Goal: Task Accomplishment & Management: Manage account settings

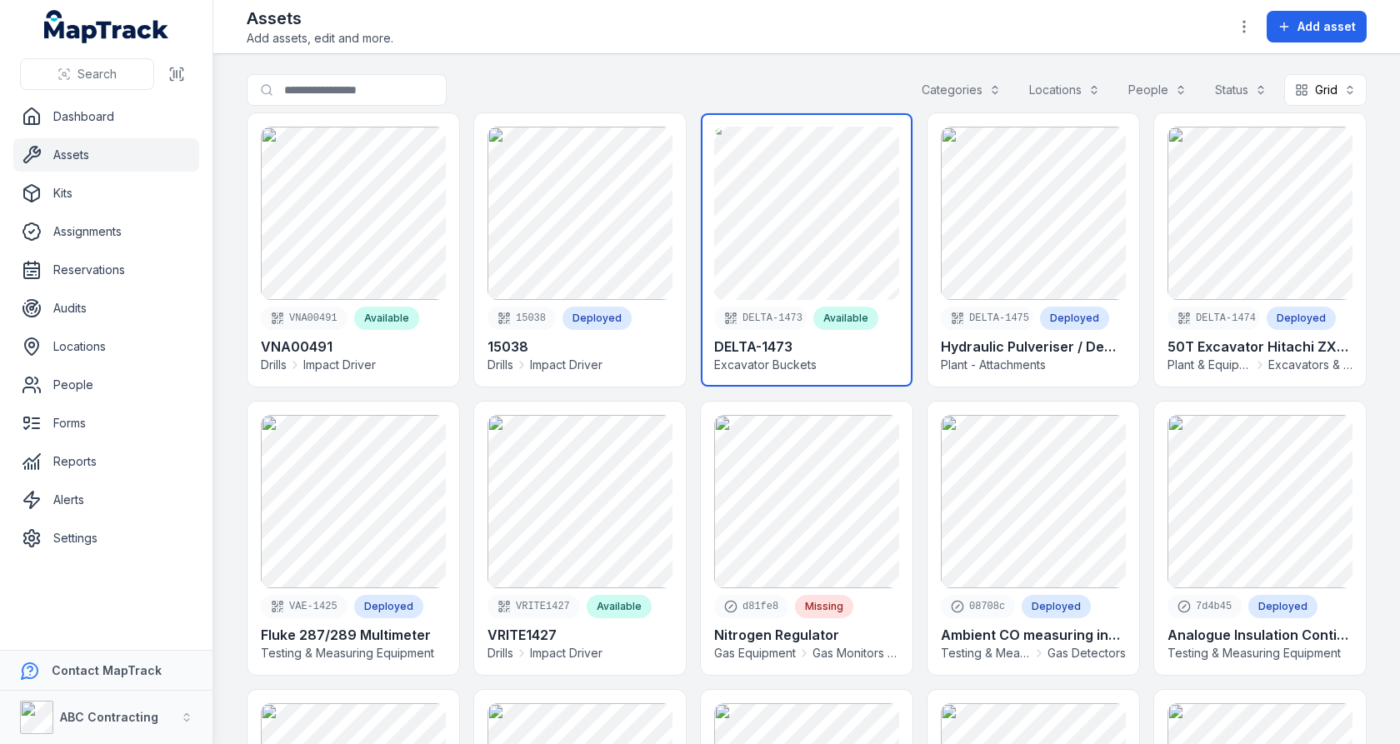
click at [734, 227] on link at bounding box center [807, 249] width 212 height 273
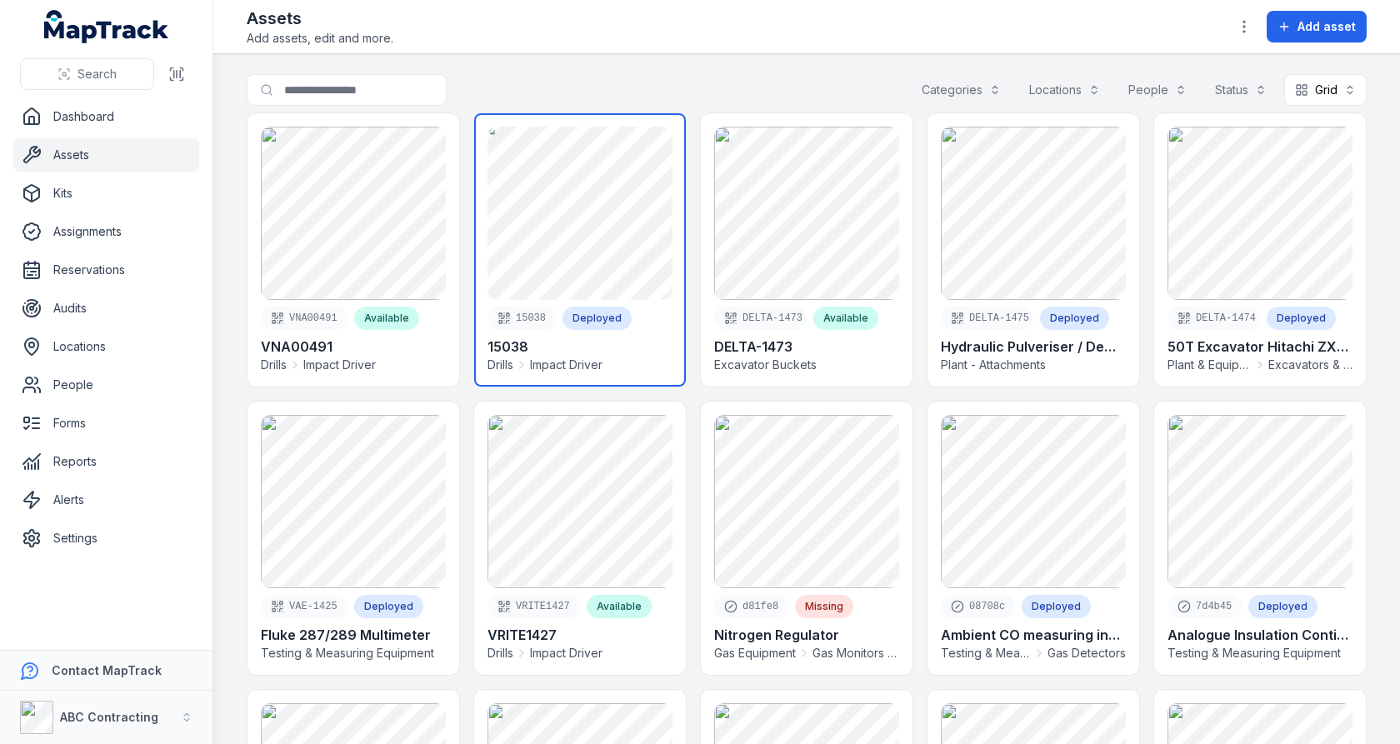
click at [616, 242] on link at bounding box center [580, 249] width 212 height 273
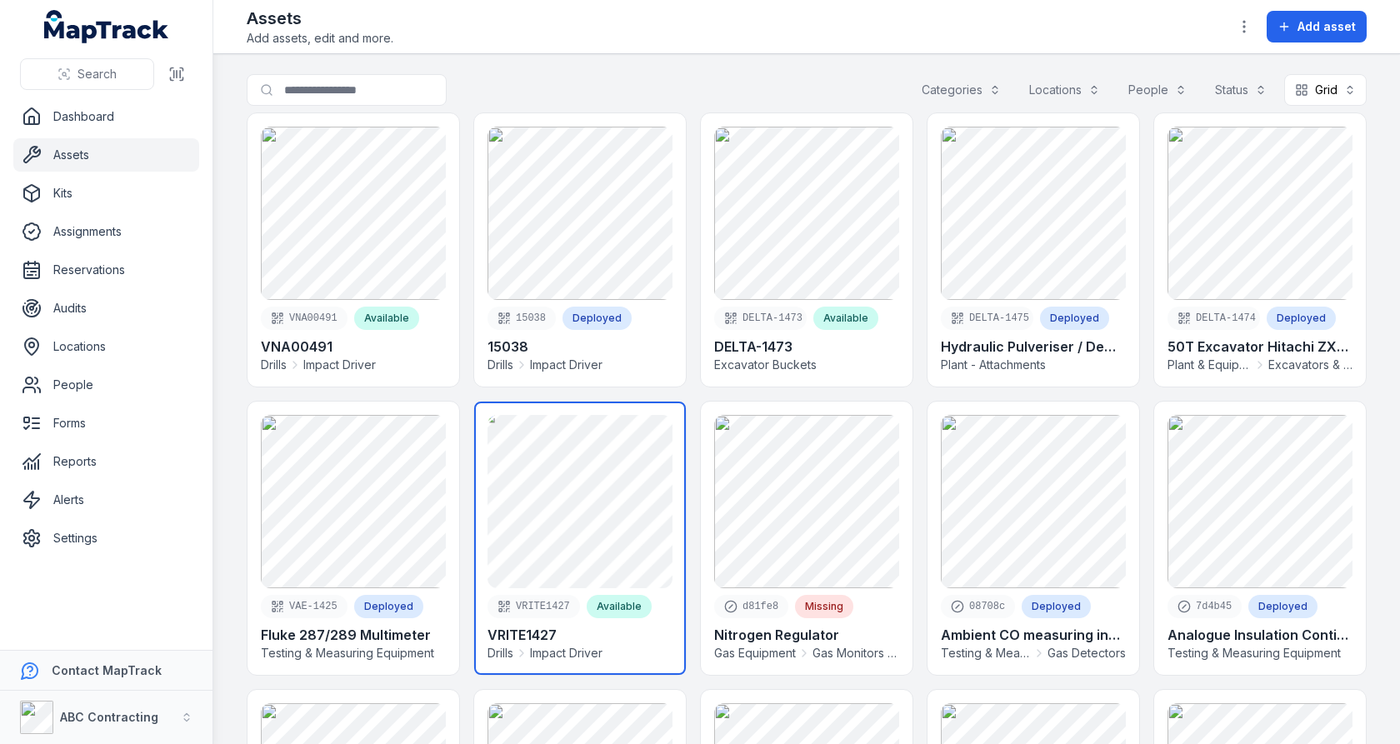
click at [629, 497] on link at bounding box center [580, 538] width 212 height 273
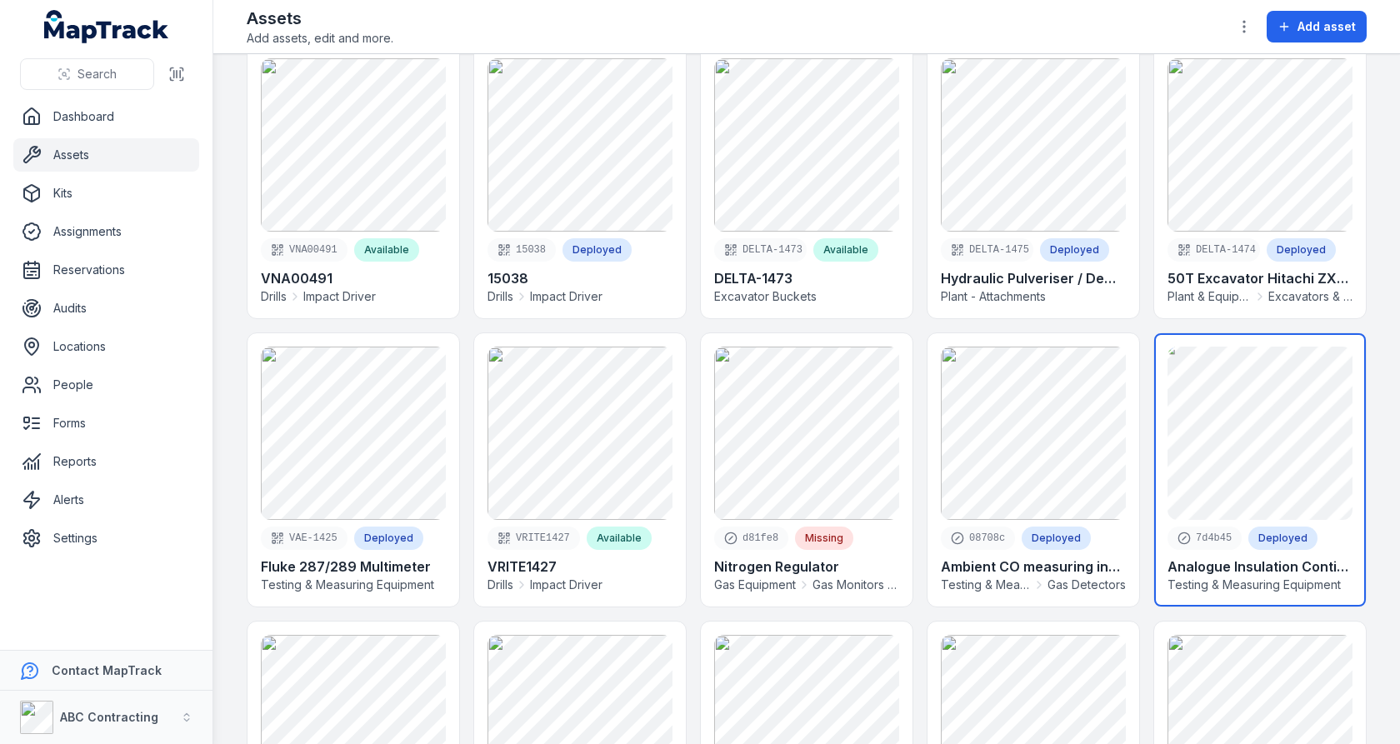
click at [1209, 425] on link at bounding box center [1260, 469] width 212 height 273
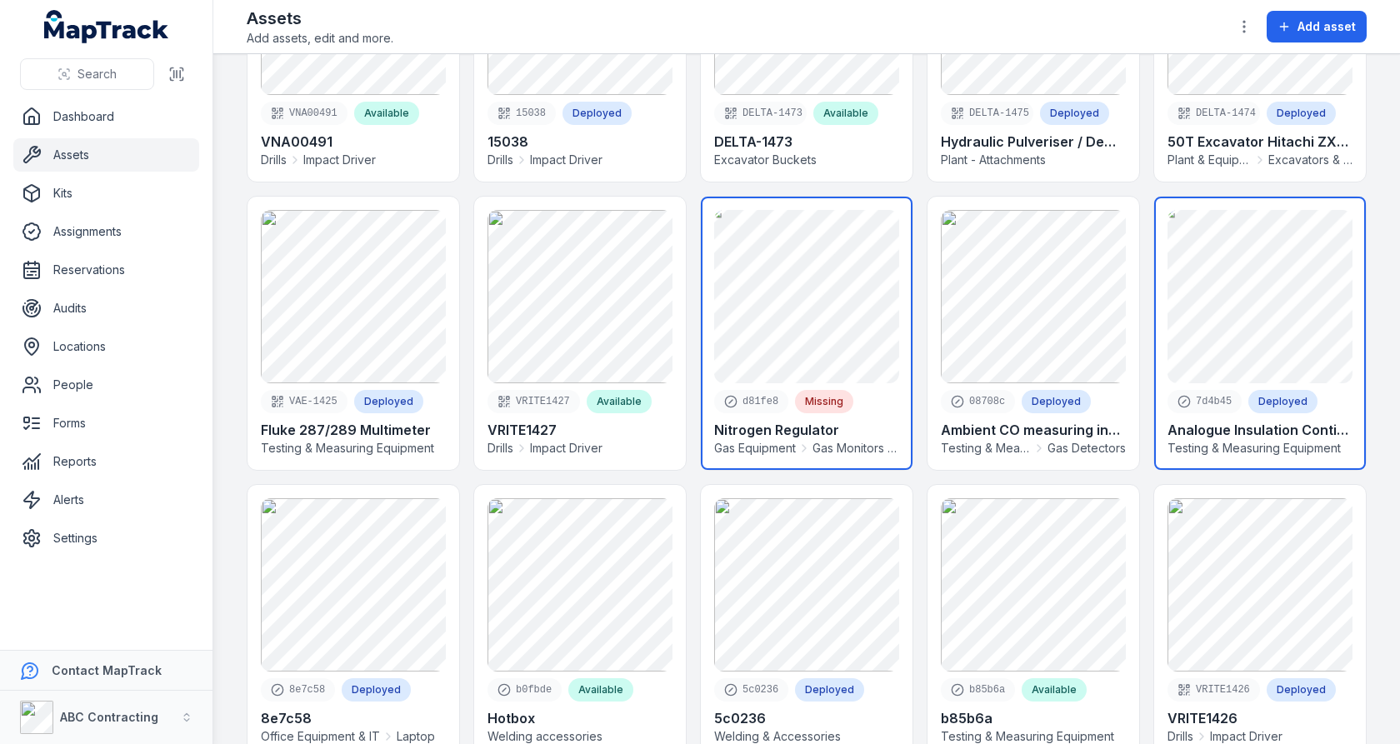
scroll to position [321, 0]
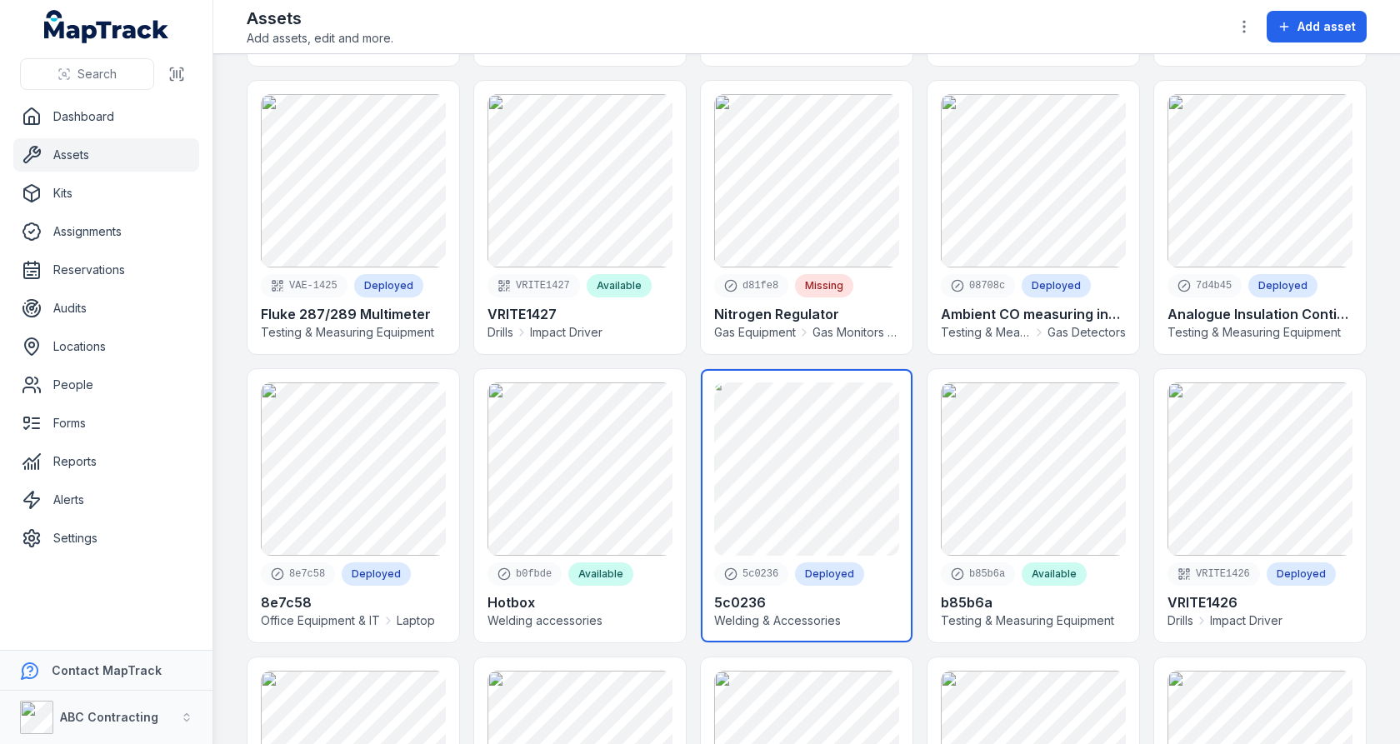
click at [798, 460] on link at bounding box center [807, 505] width 212 height 273
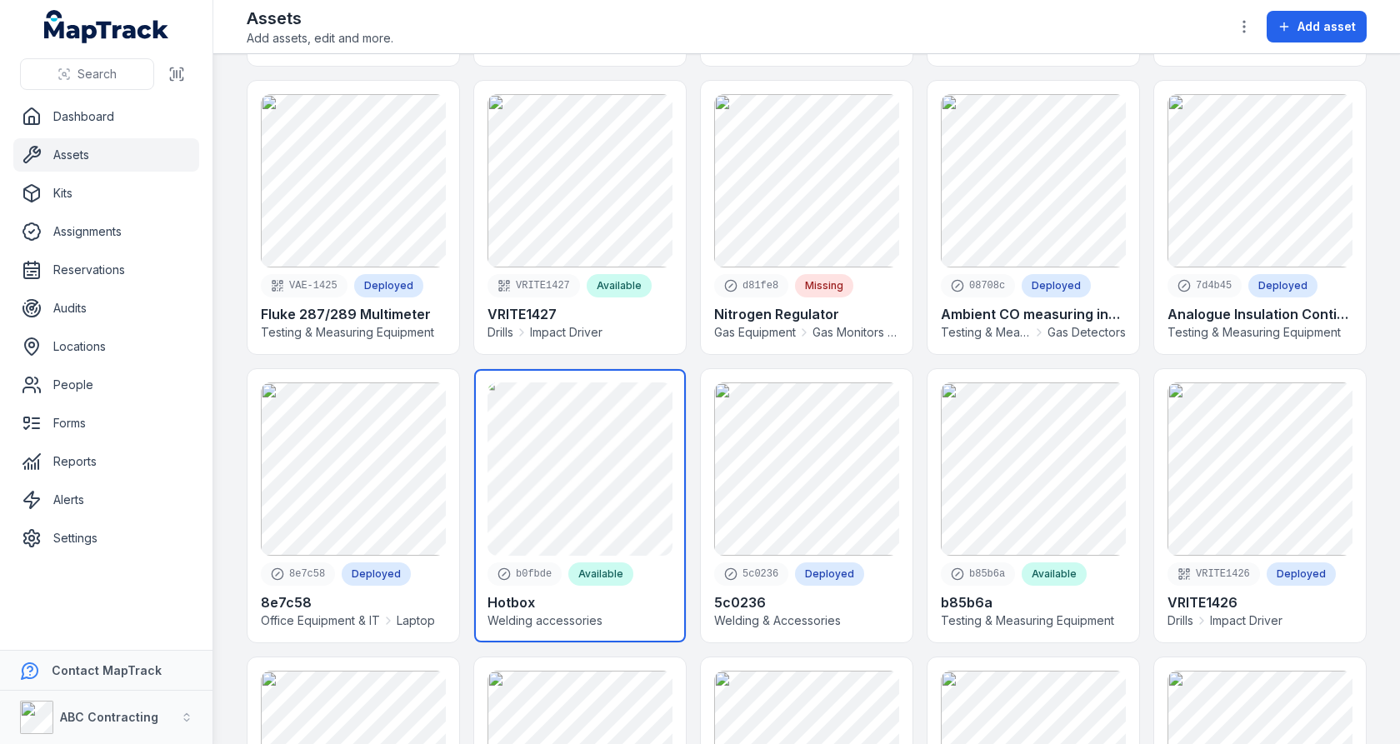
click at [590, 446] on link at bounding box center [580, 505] width 212 height 273
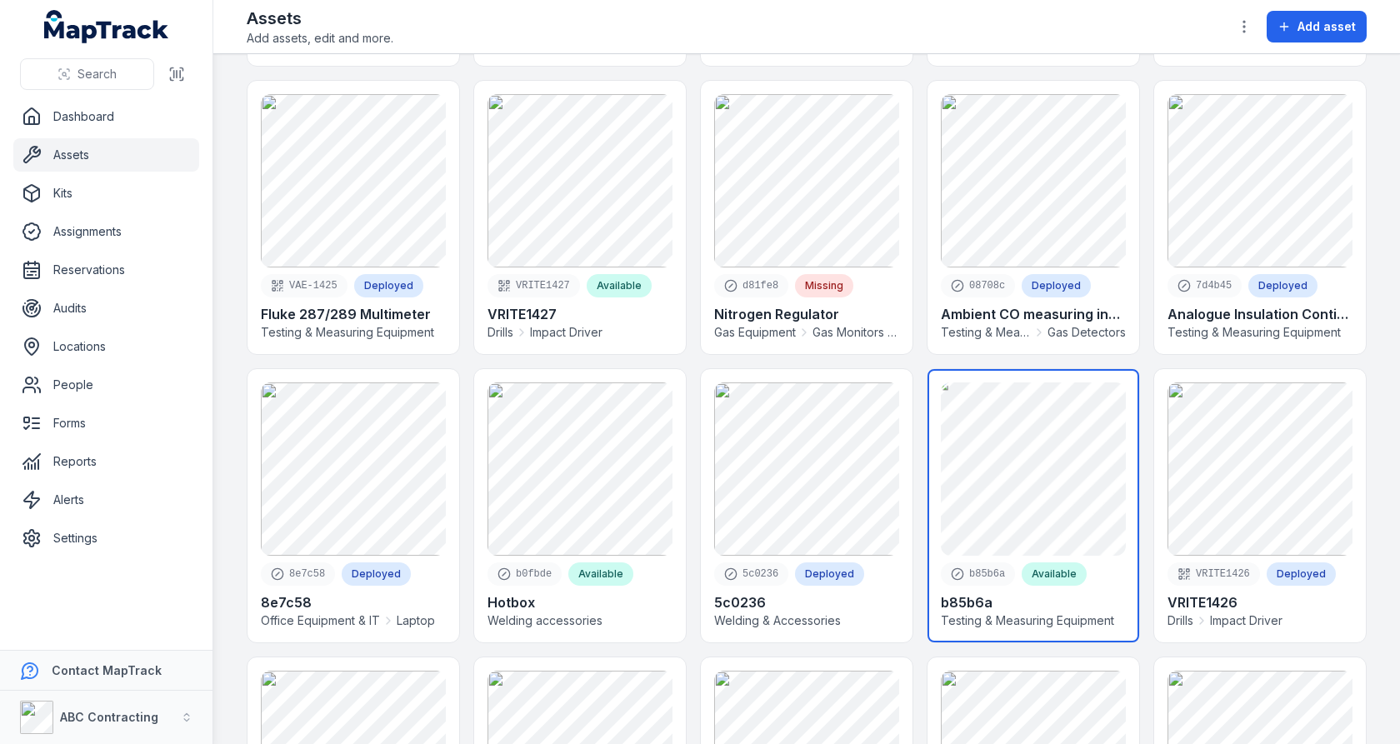
click at [1003, 455] on link at bounding box center [1034, 505] width 212 height 273
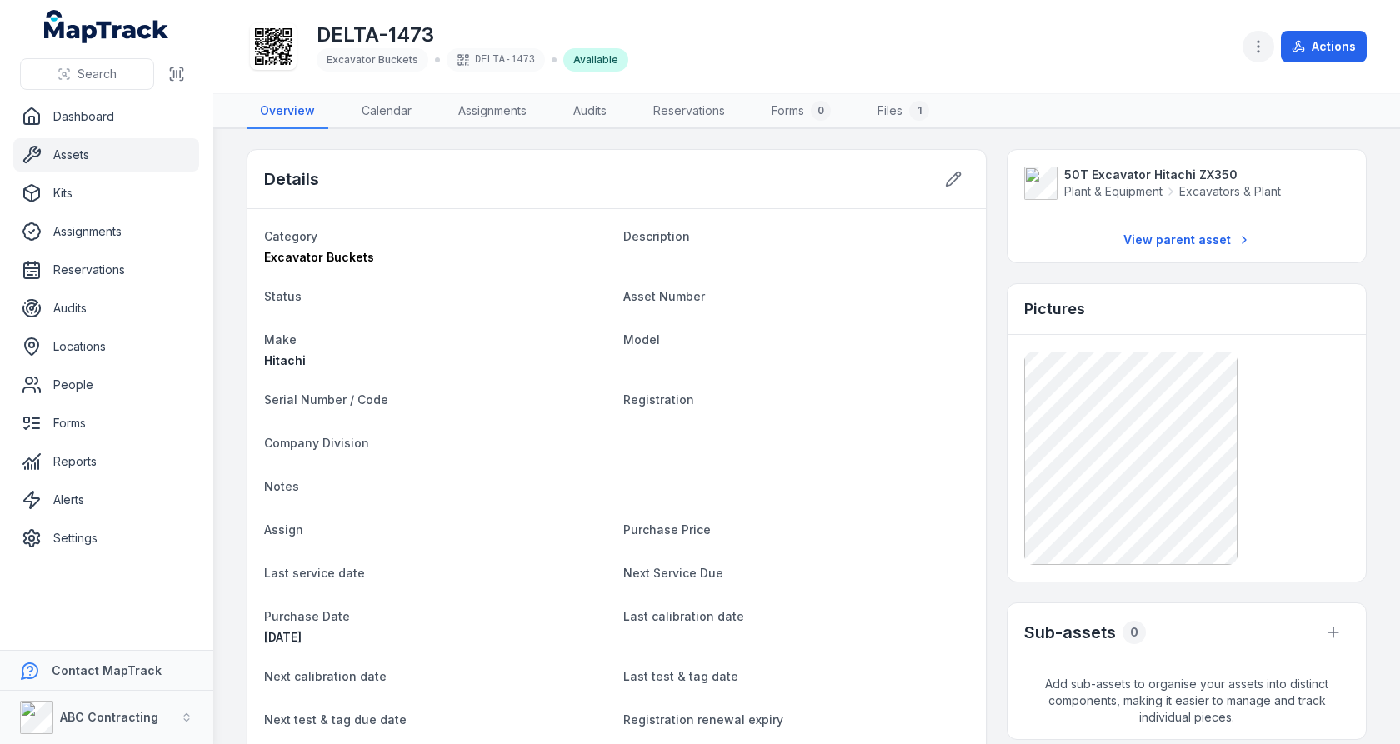
click at [1259, 49] on icon "button" at bounding box center [1258, 46] width 17 height 17
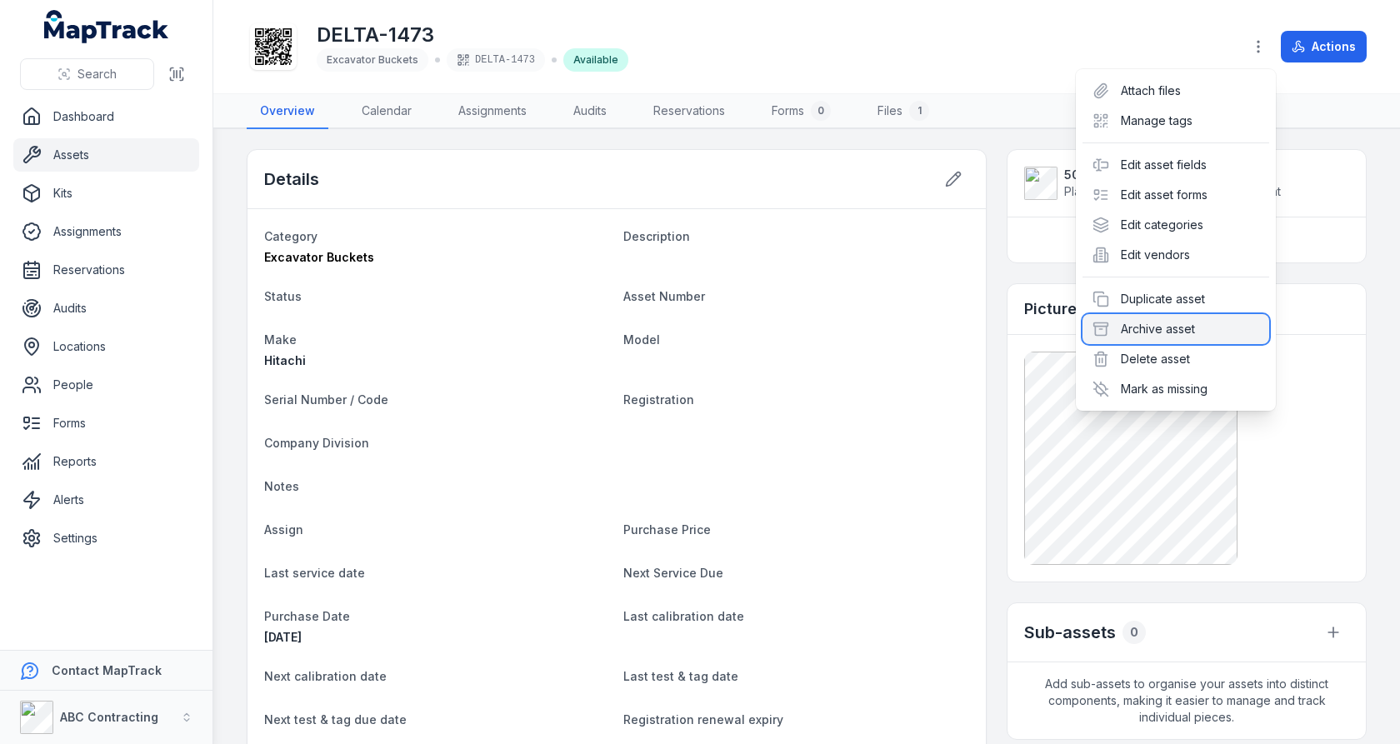
click at [1169, 328] on div "Archive asset" at bounding box center [1176, 329] width 187 height 30
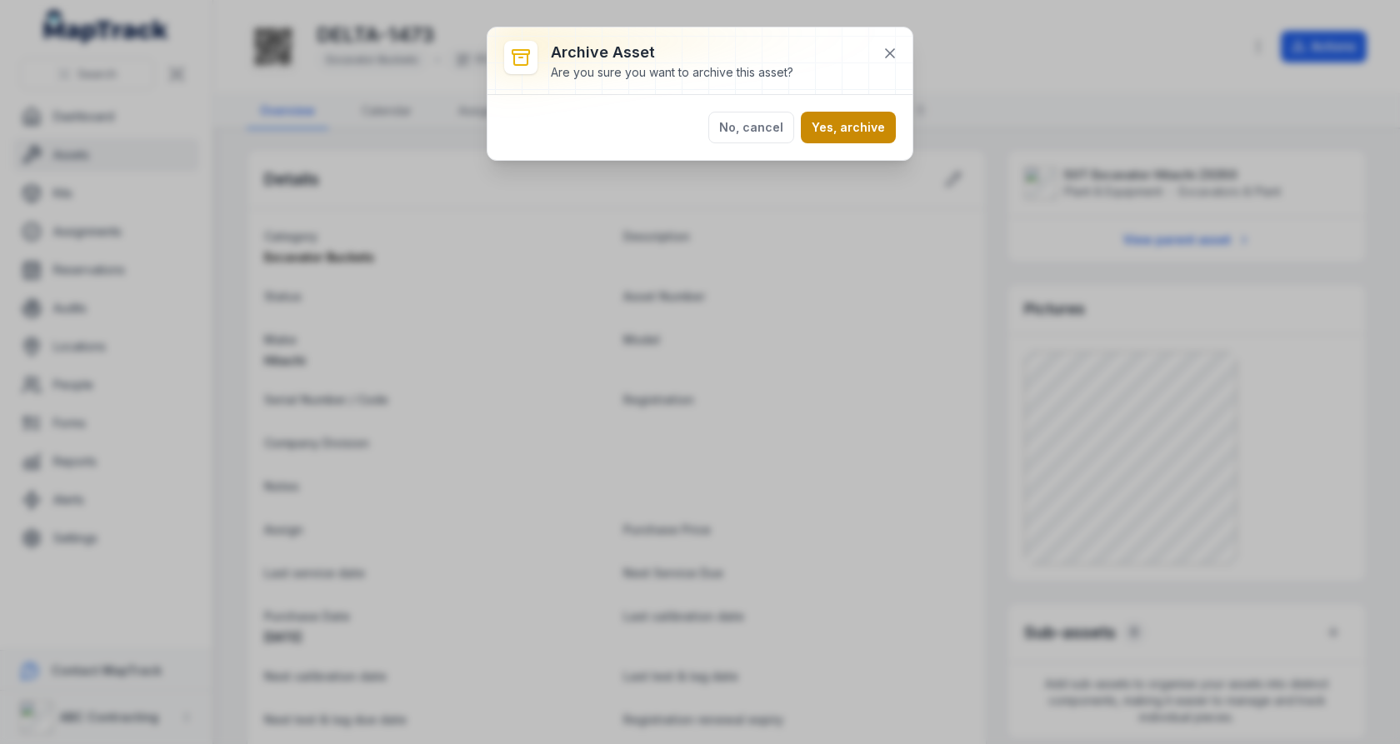
click at [865, 133] on button "Yes, archive" at bounding box center [848, 128] width 95 height 32
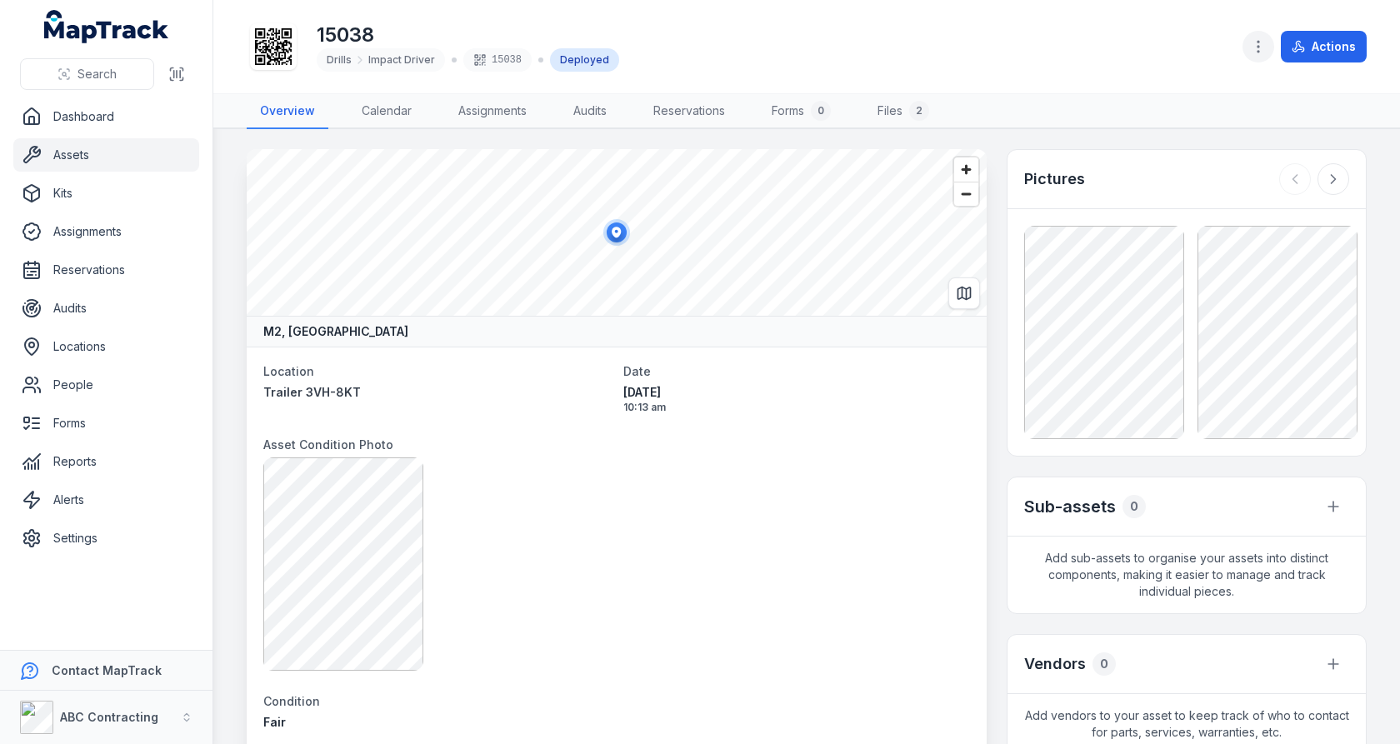
click at [1264, 48] on icon "button" at bounding box center [1258, 46] width 17 height 17
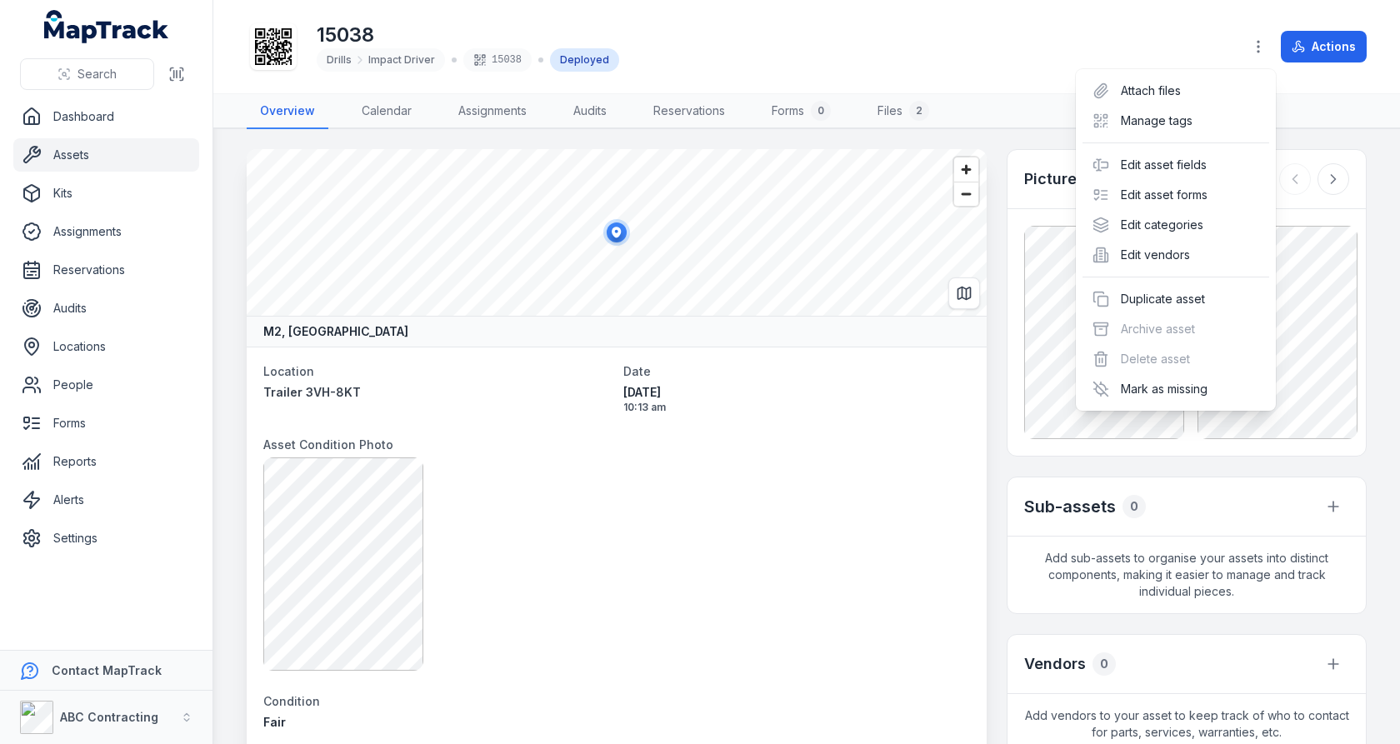
click at [1298, 46] on div "Actions" at bounding box center [1305, 47] width 124 height 32
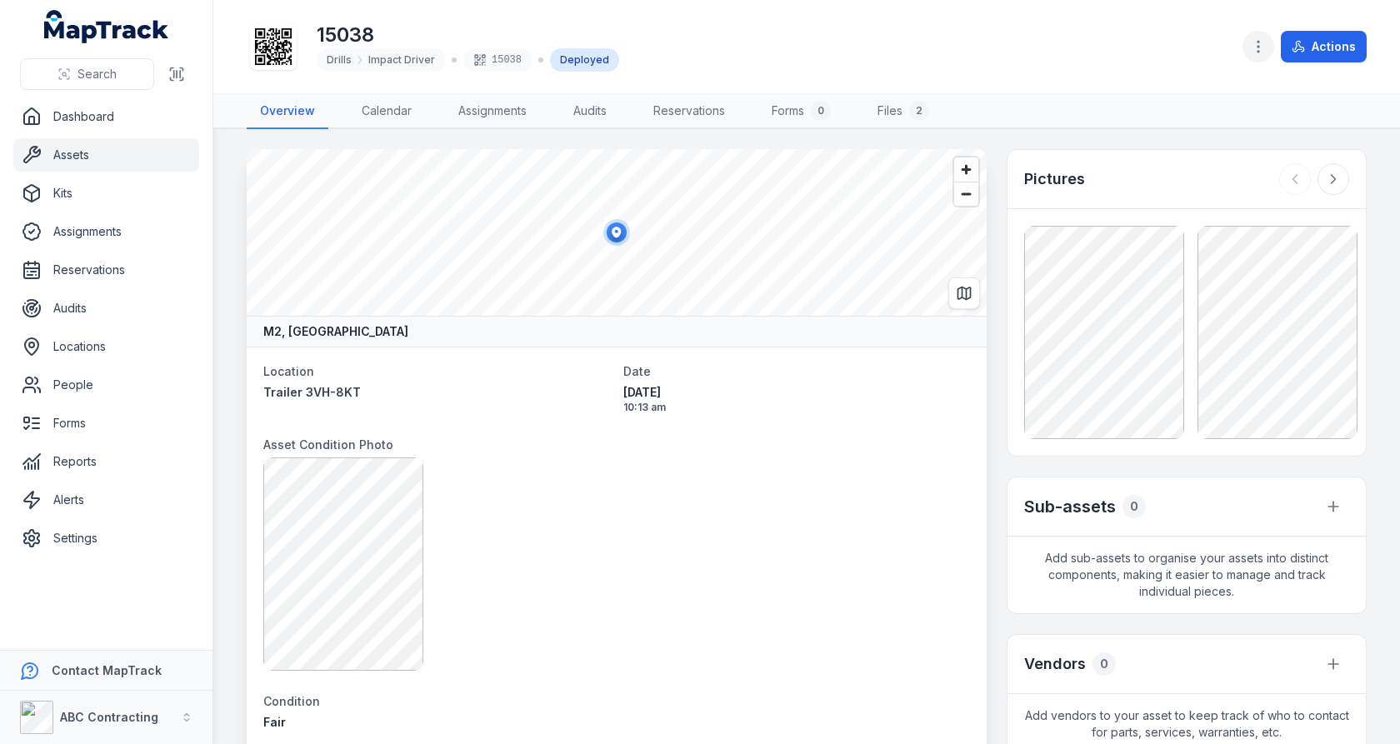
click at [1271, 51] on button "button" at bounding box center [1259, 47] width 32 height 32
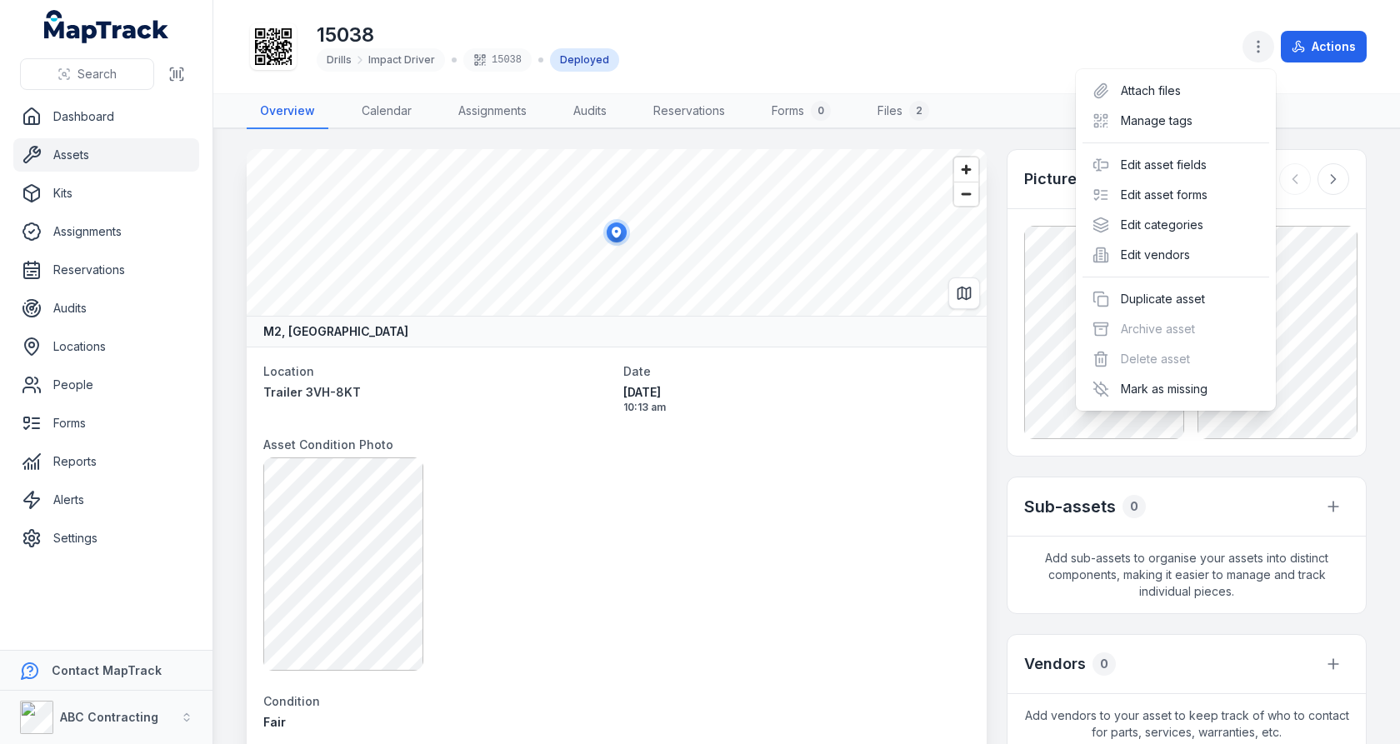
click at [1266, 51] on icon "button" at bounding box center [1258, 46] width 17 height 17
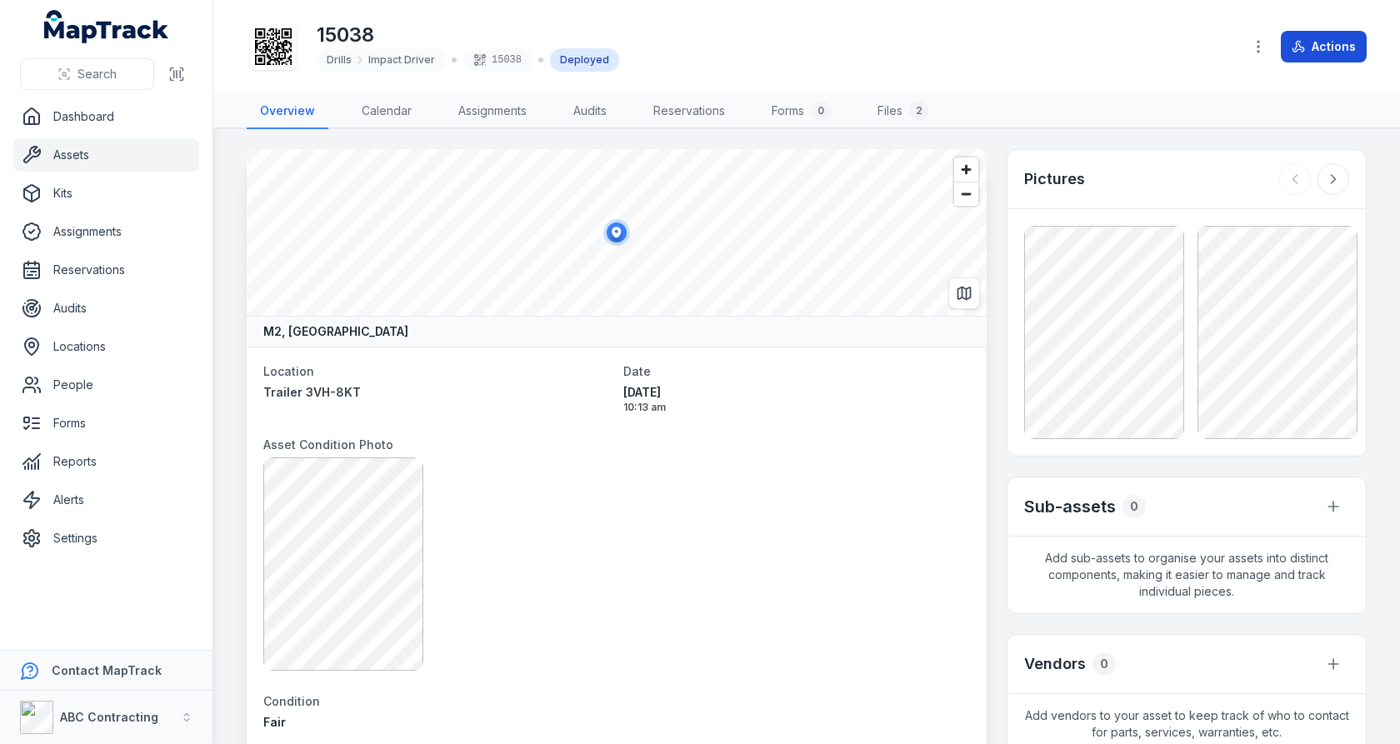
click at [1334, 51] on button "Actions" at bounding box center [1324, 47] width 86 height 32
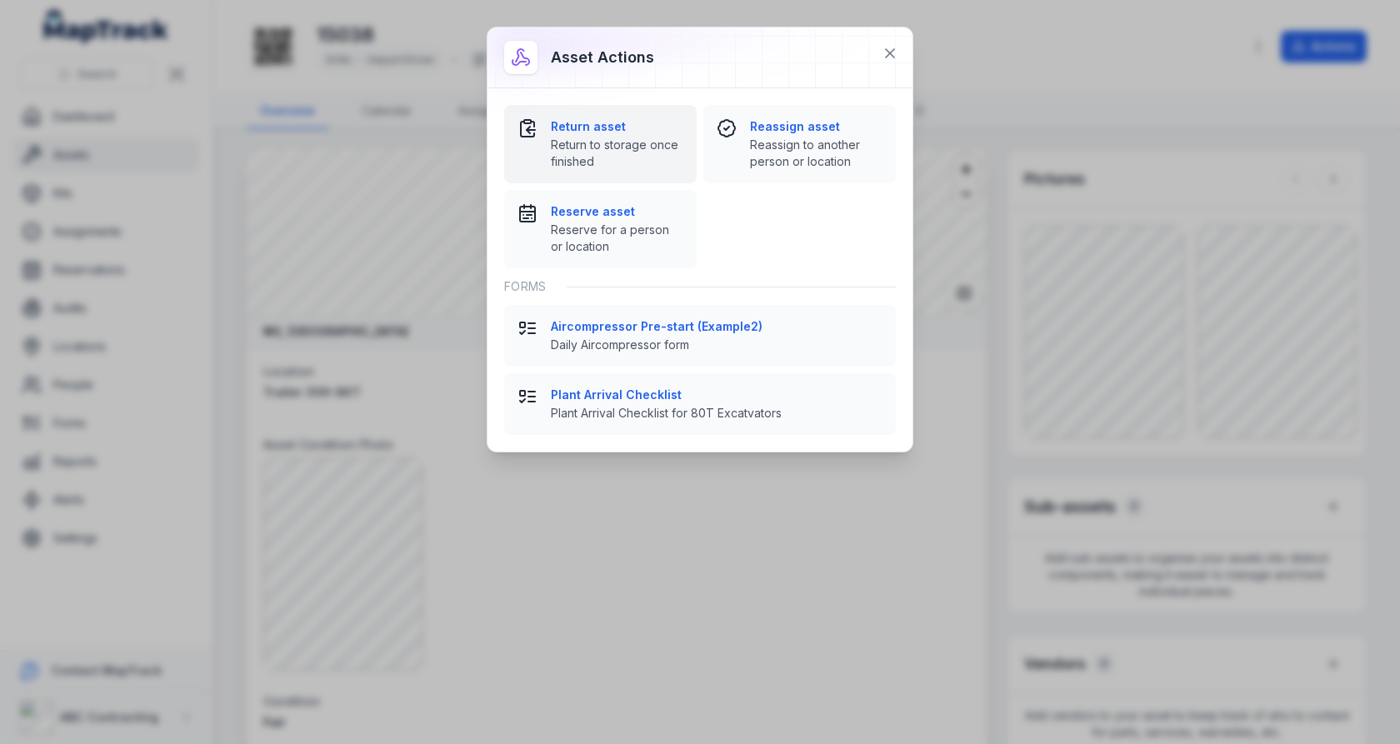
click at [625, 155] on span "Return to storage once finished" at bounding box center [617, 153] width 133 height 33
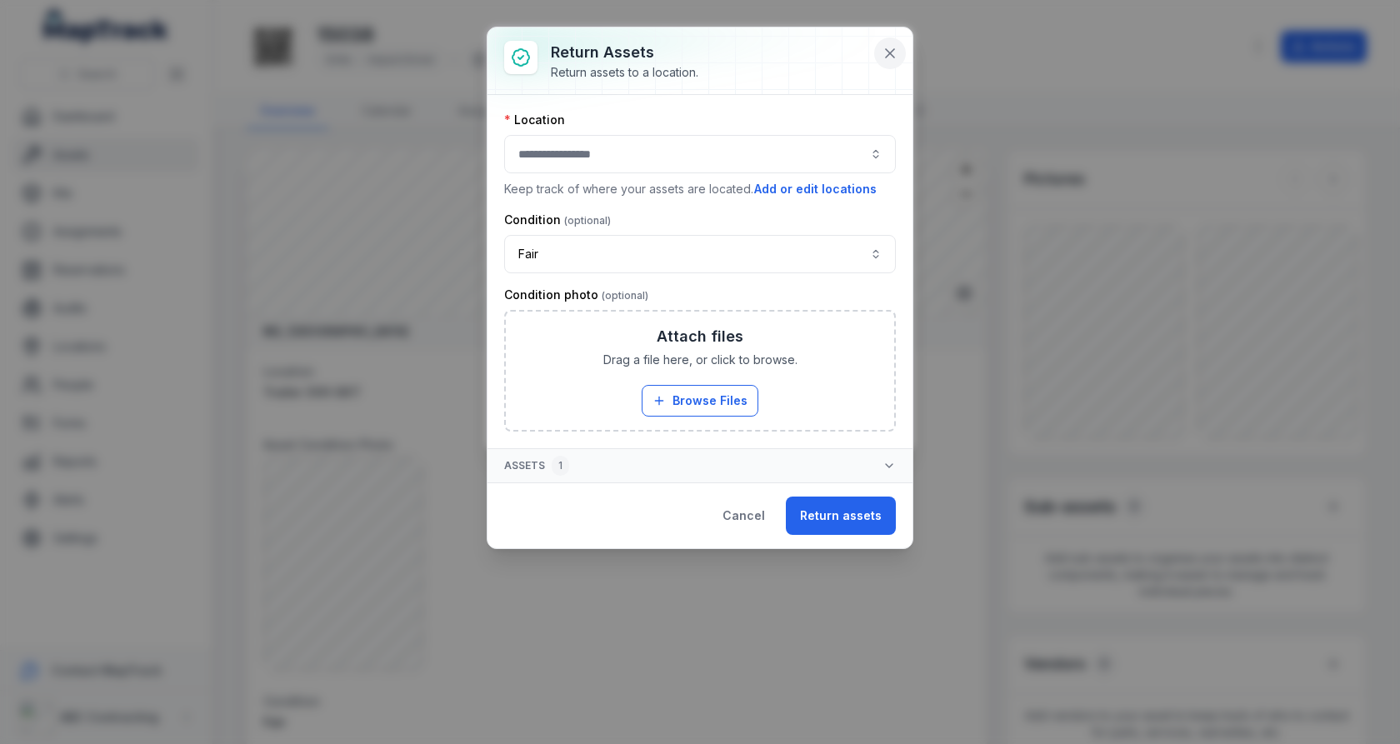
click at [894, 55] on icon at bounding box center [890, 53] width 17 height 17
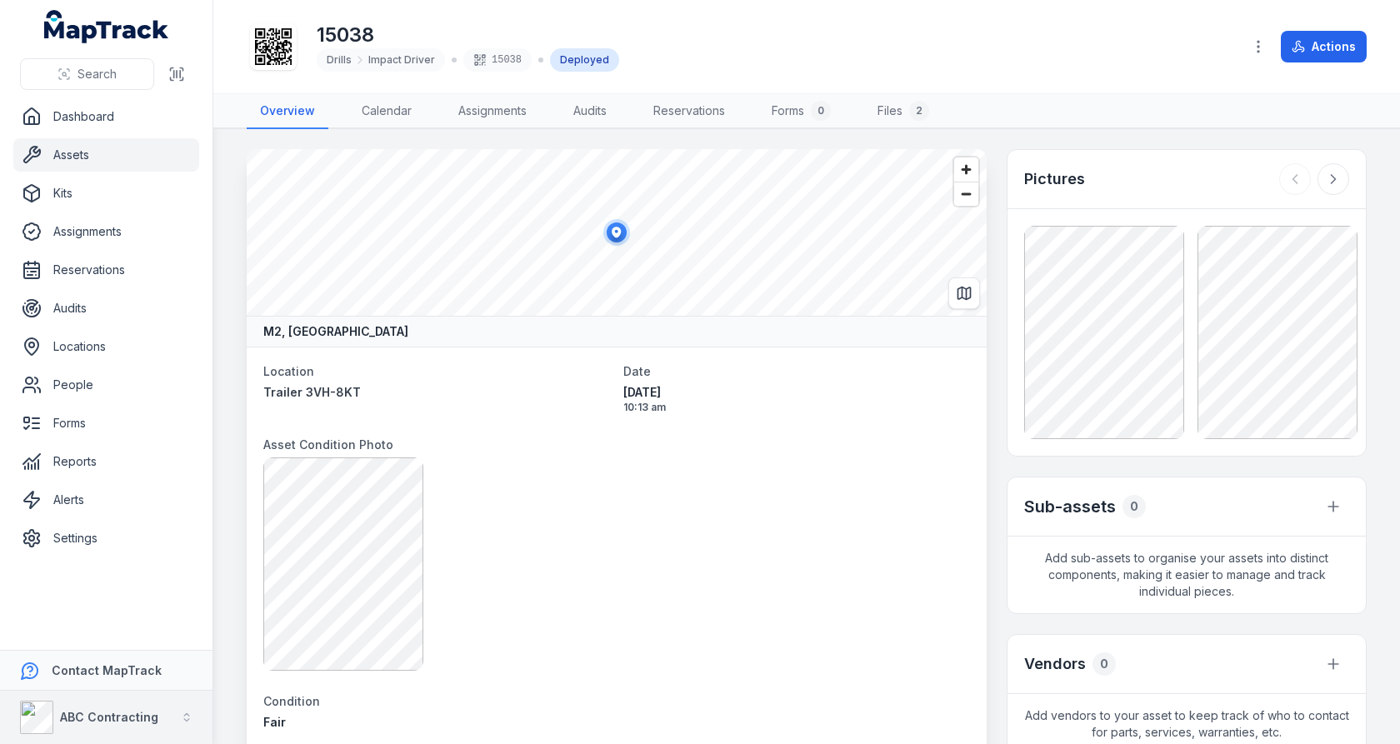
click at [101, 705] on div "ABC Contracting" at bounding box center [89, 717] width 138 height 33
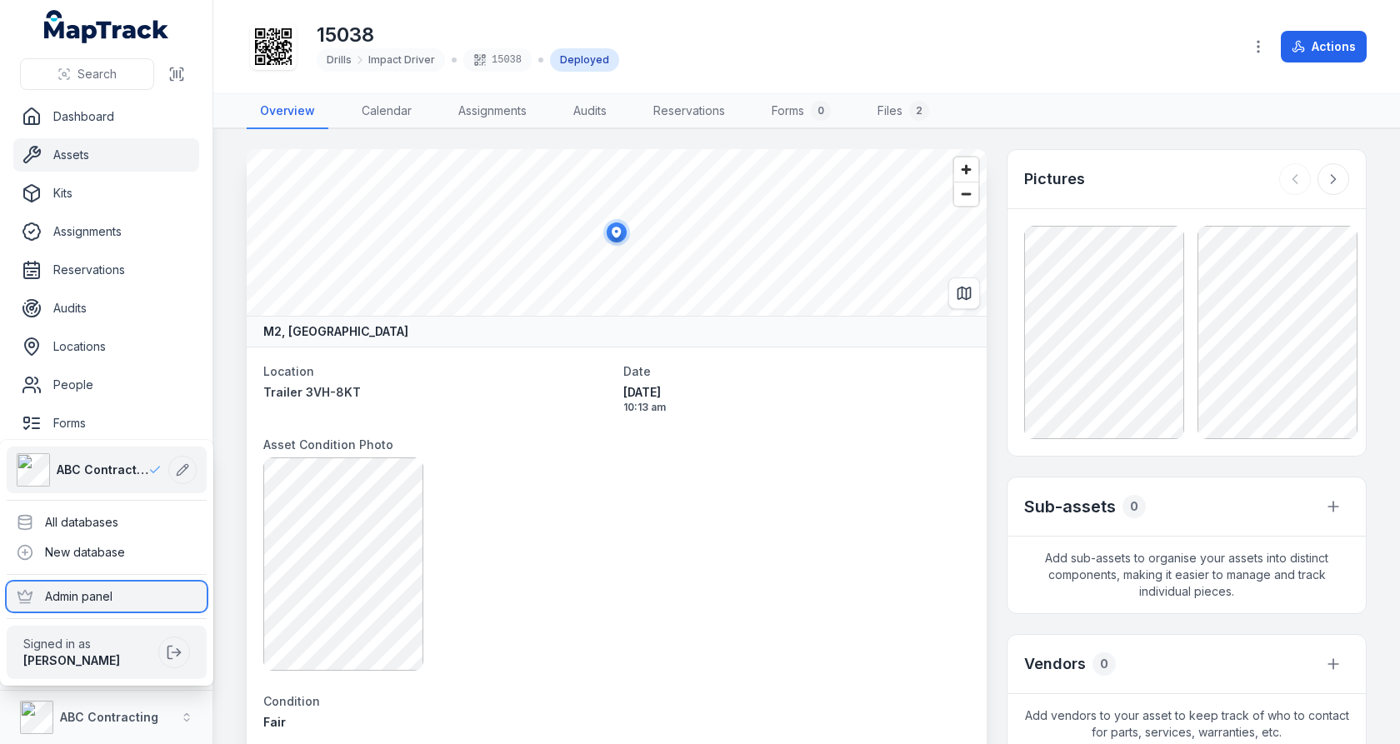
click at [121, 587] on div "Admin panel" at bounding box center [107, 597] width 200 height 30
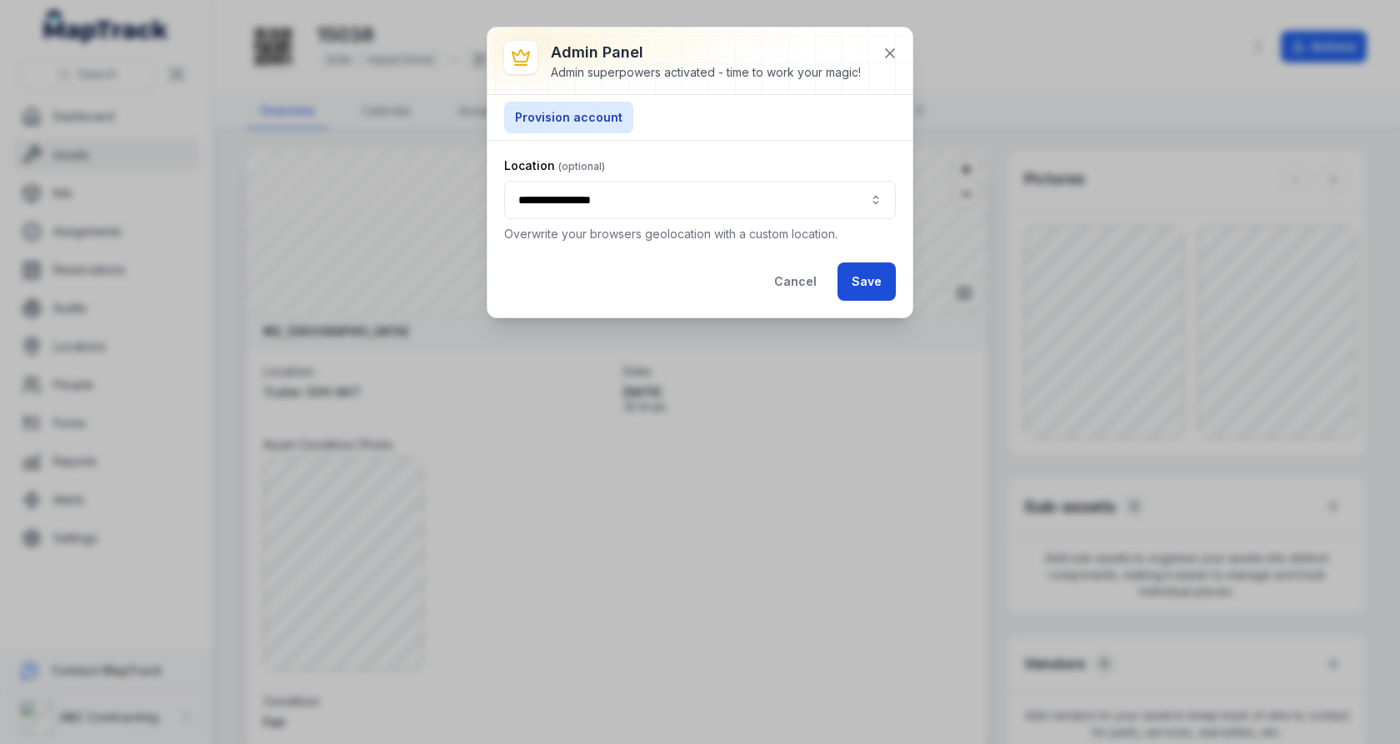
click at [877, 272] on button "Save" at bounding box center [867, 282] width 58 height 38
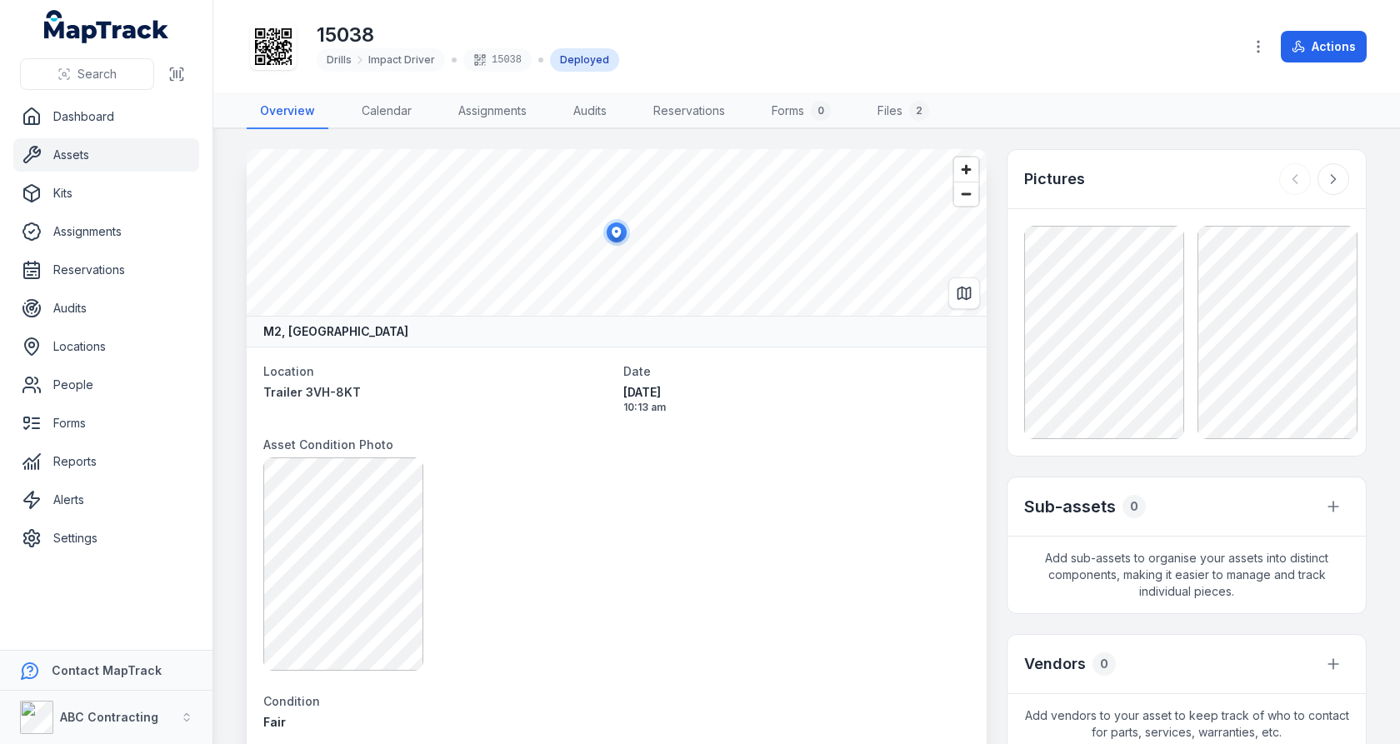
click at [887, 411] on span "10:13 am" at bounding box center [796, 407] width 347 height 13
click at [1254, 49] on icon "button" at bounding box center [1258, 46] width 17 height 17
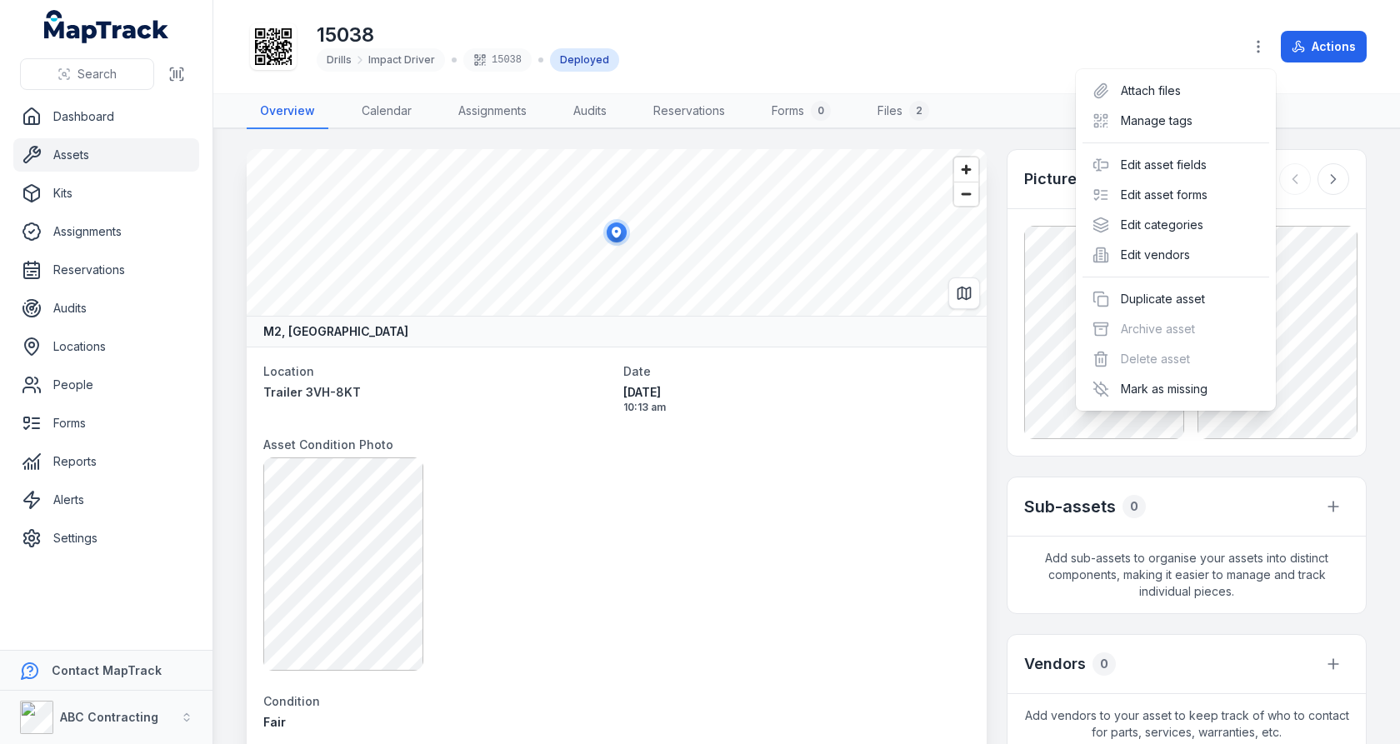
click at [1356, 40] on div "Actions" at bounding box center [1305, 47] width 124 height 32
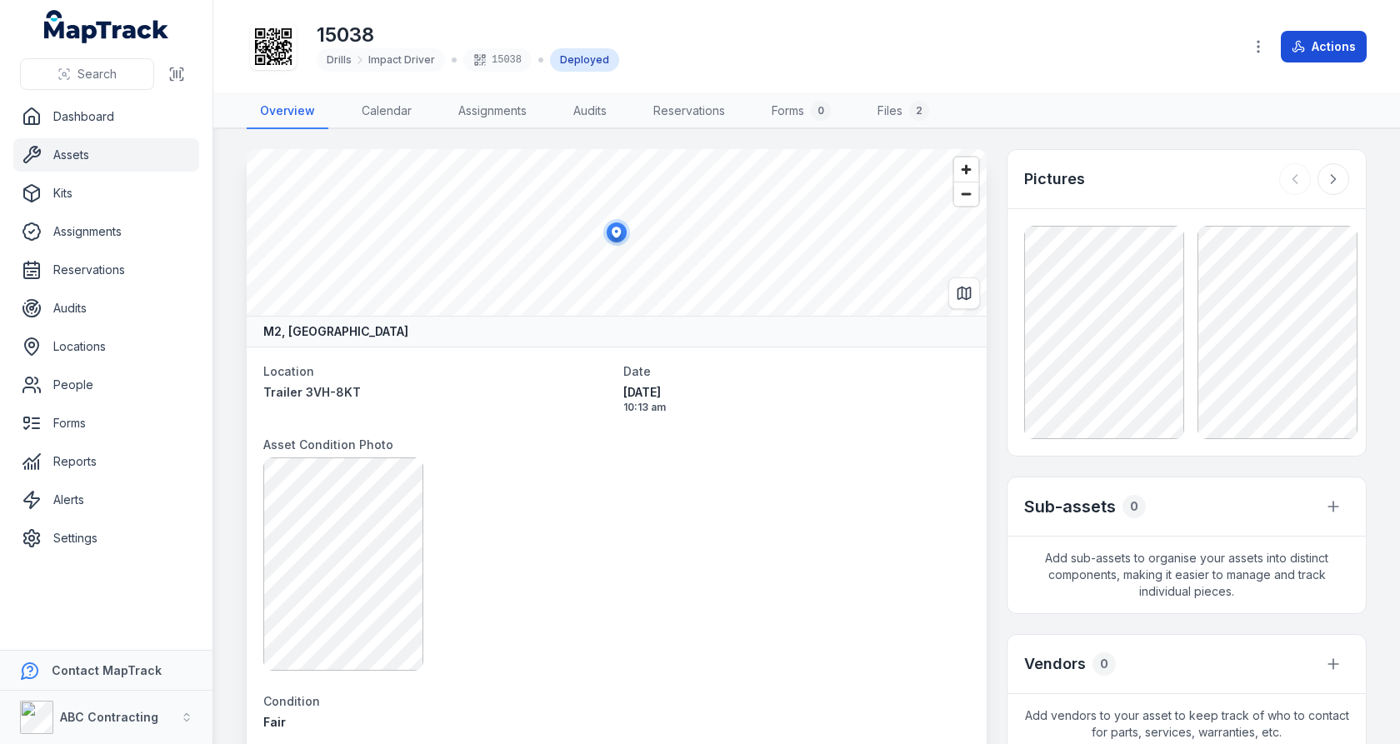
click at [1311, 43] on button "Actions" at bounding box center [1324, 47] width 86 height 32
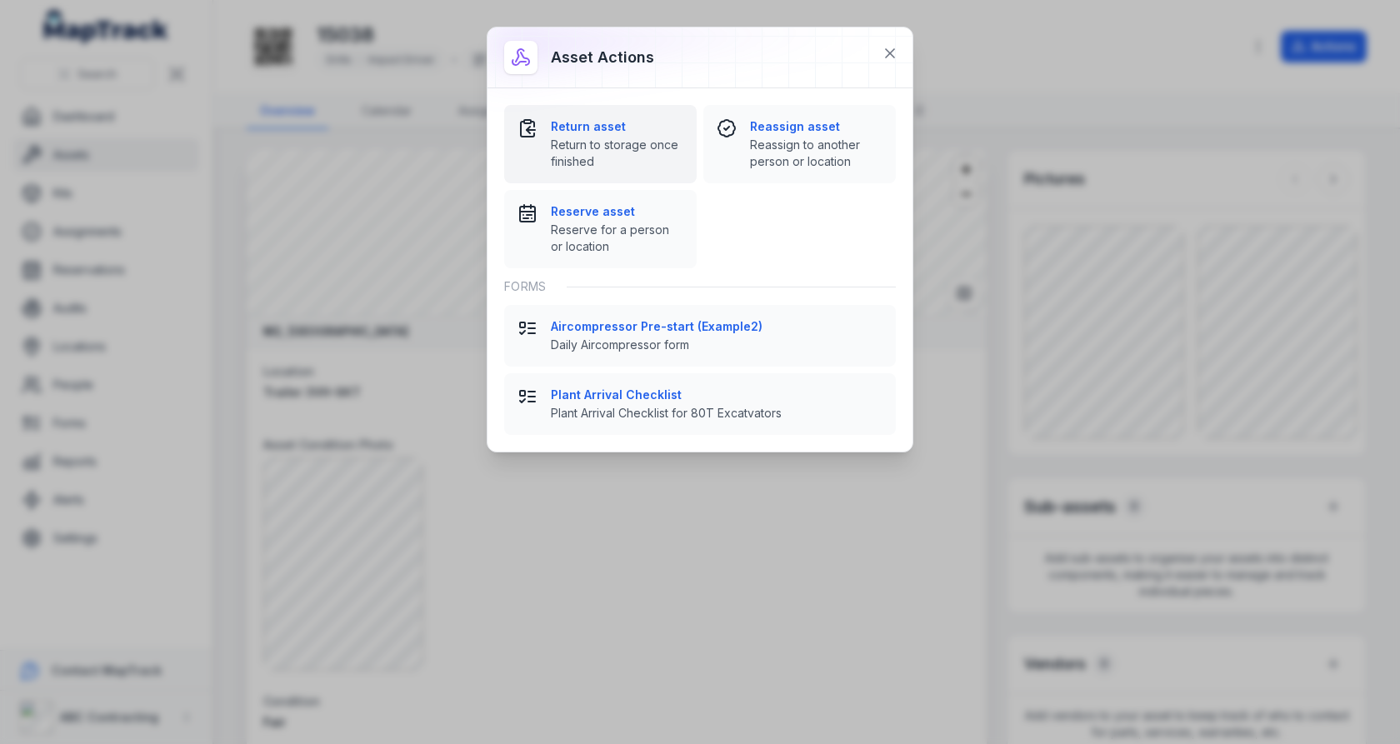
click at [671, 170] on button "Return asset Return to storage once finished" at bounding box center [600, 144] width 193 height 78
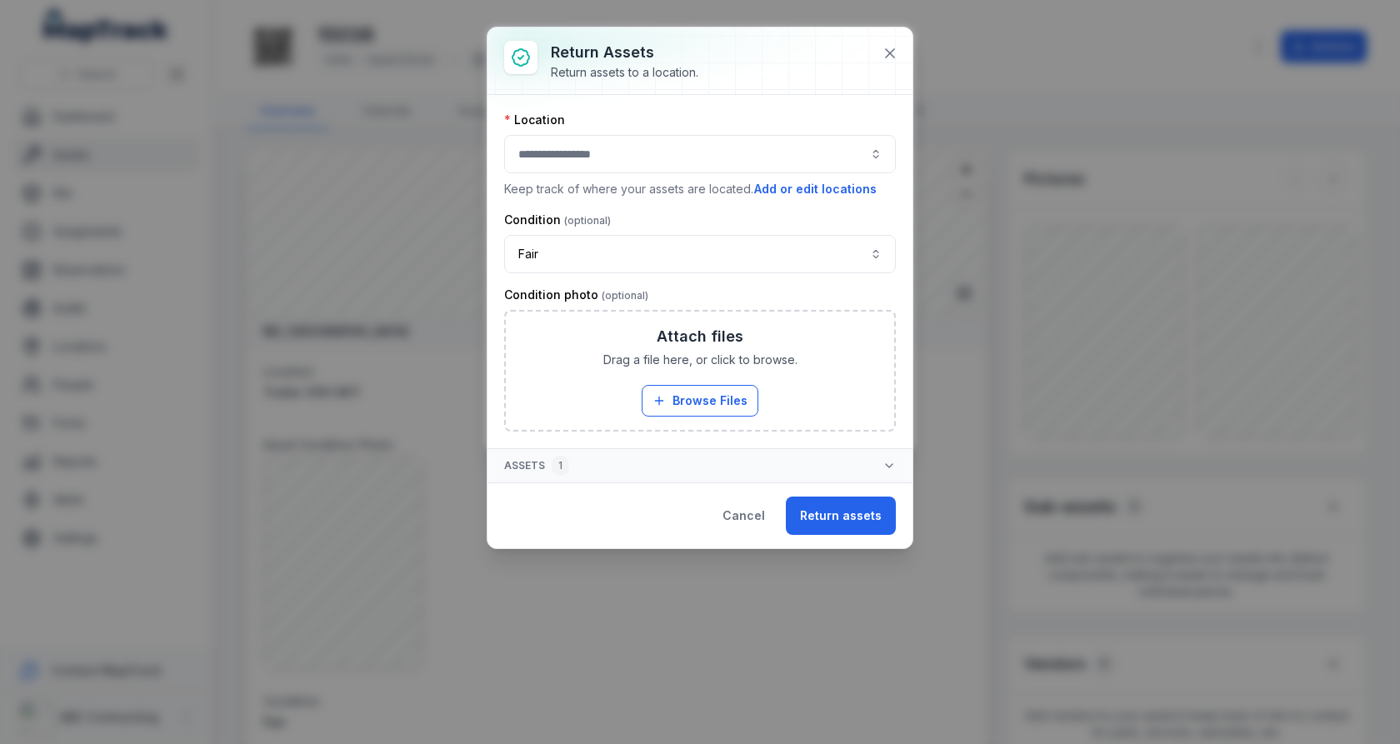
click at [692, 161] on button "button" at bounding box center [700, 154] width 392 height 38
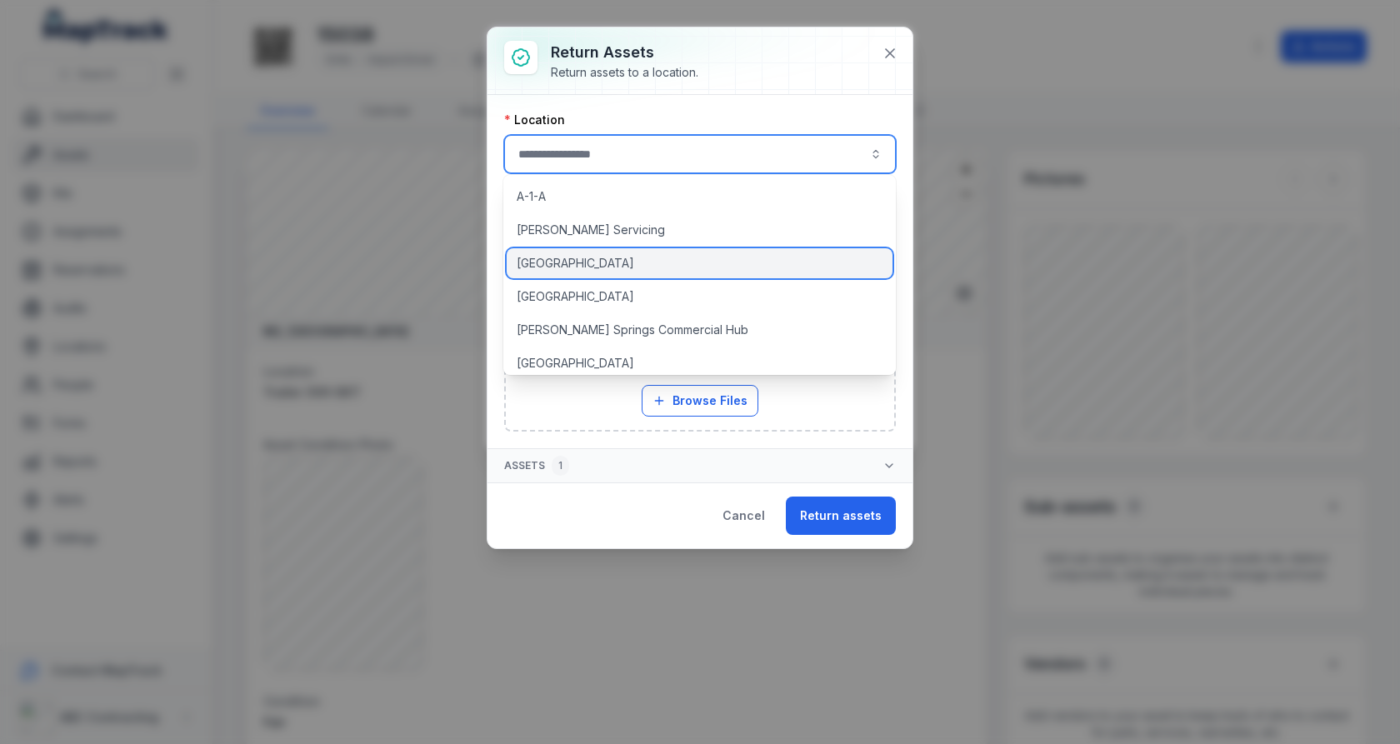
click at [674, 263] on div "Adelaide Corporate Plaza" at bounding box center [700, 263] width 386 height 30
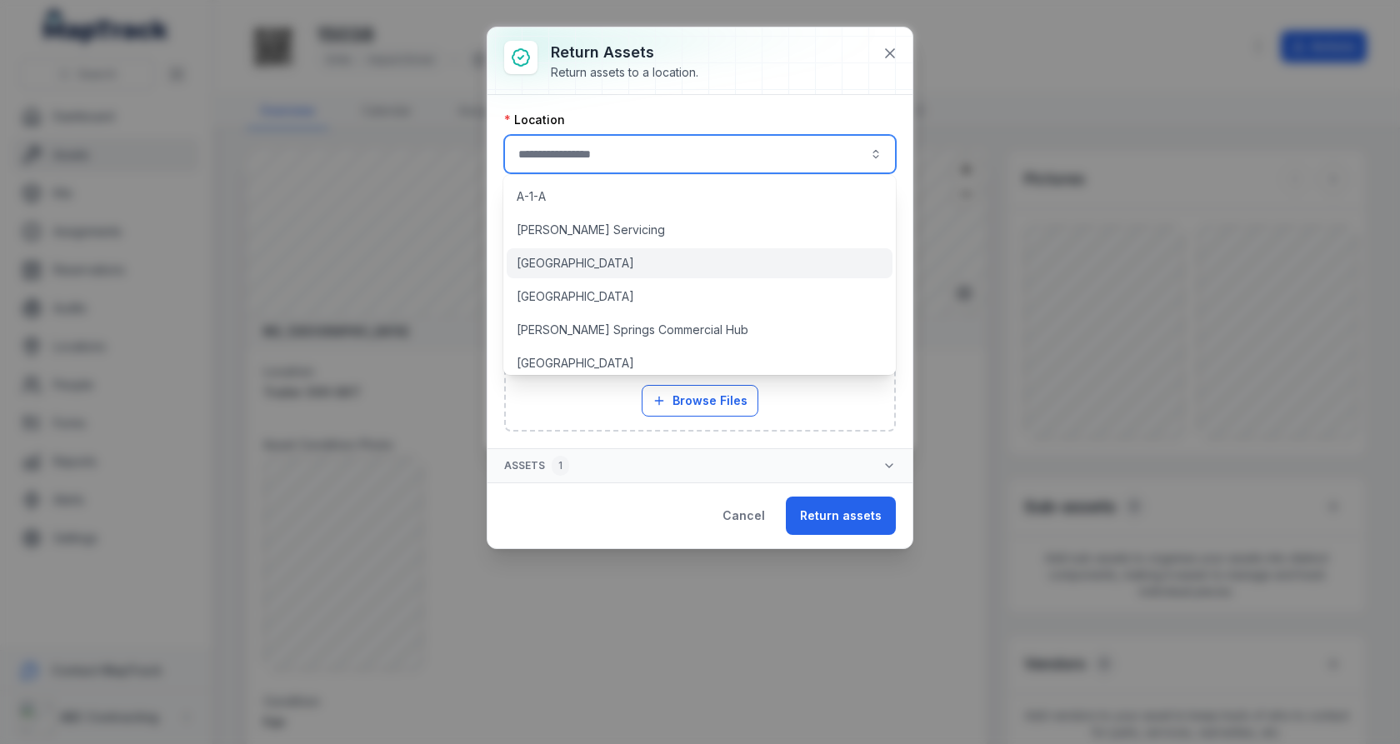
type input "**********"
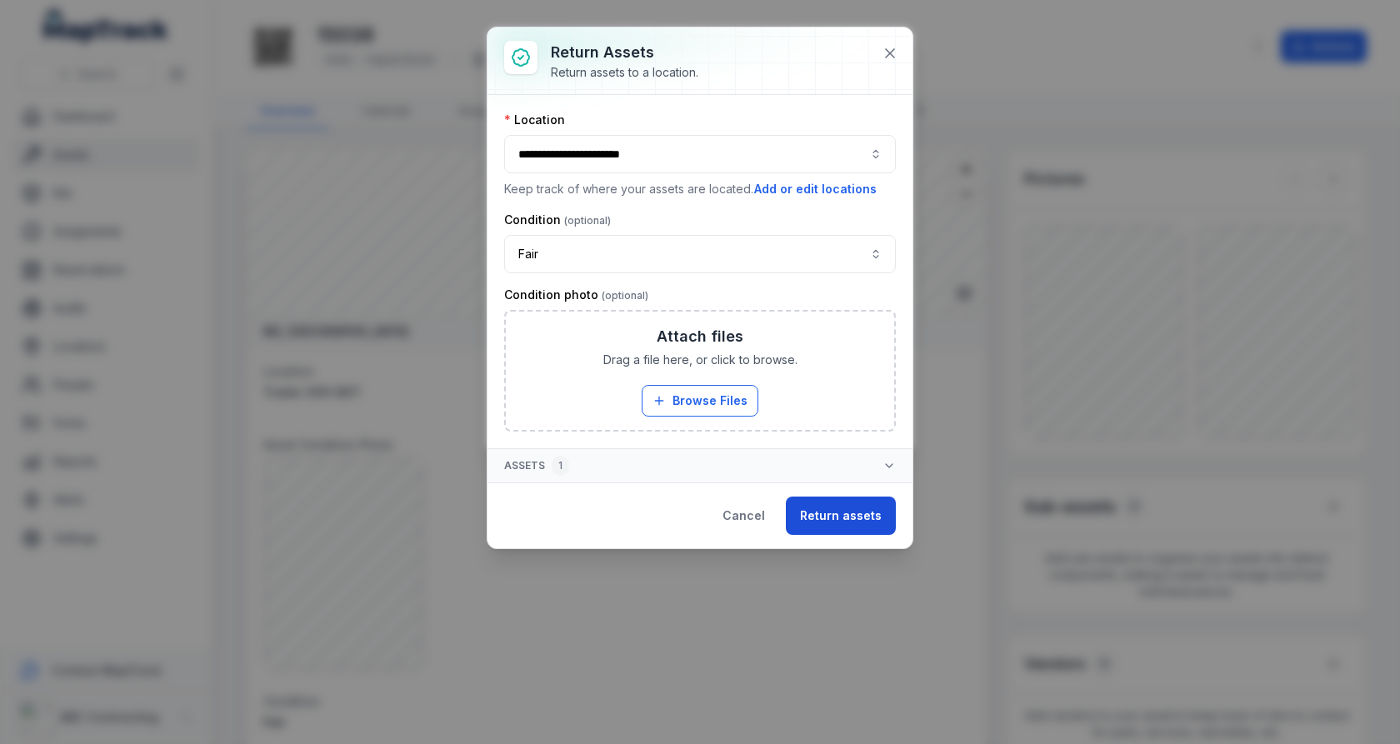
click at [839, 519] on button "Return assets" at bounding box center [841, 516] width 110 height 38
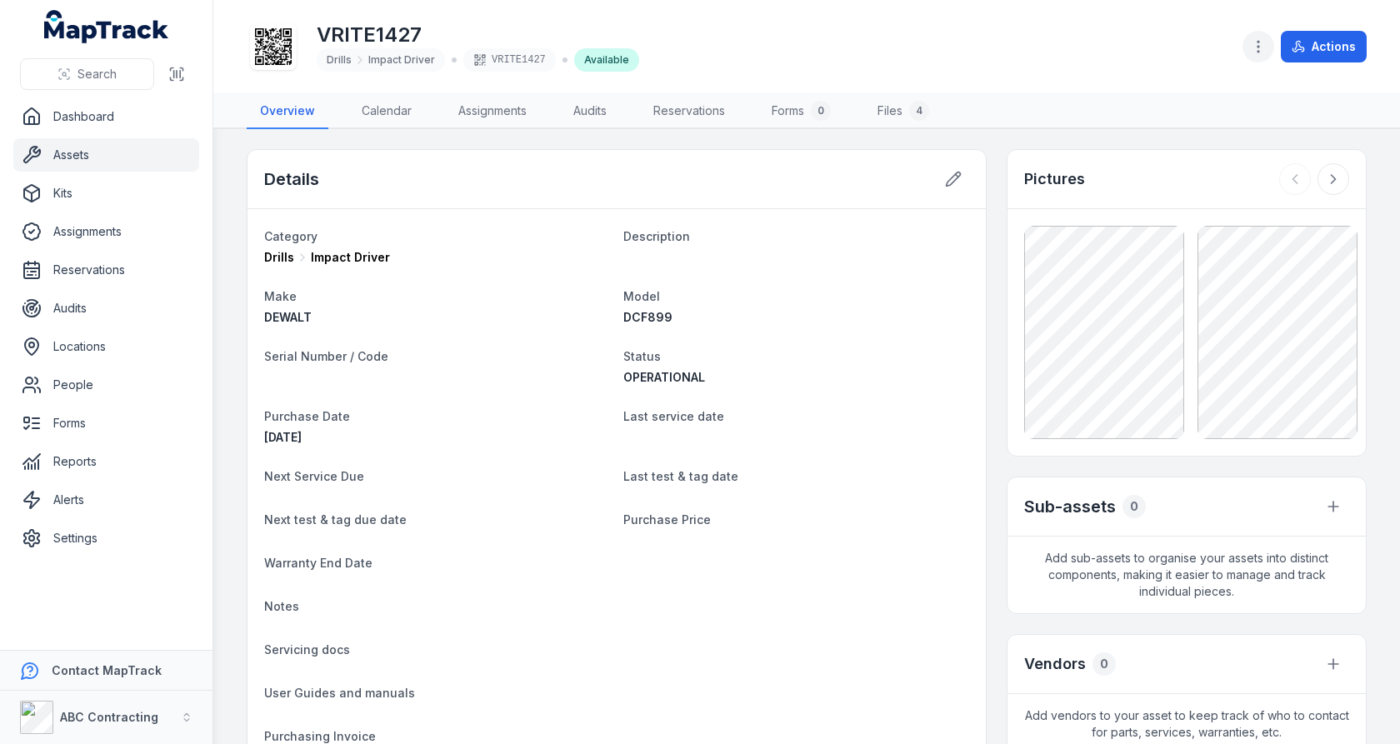
click at [1259, 49] on icon "button" at bounding box center [1258, 46] width 17 height 17
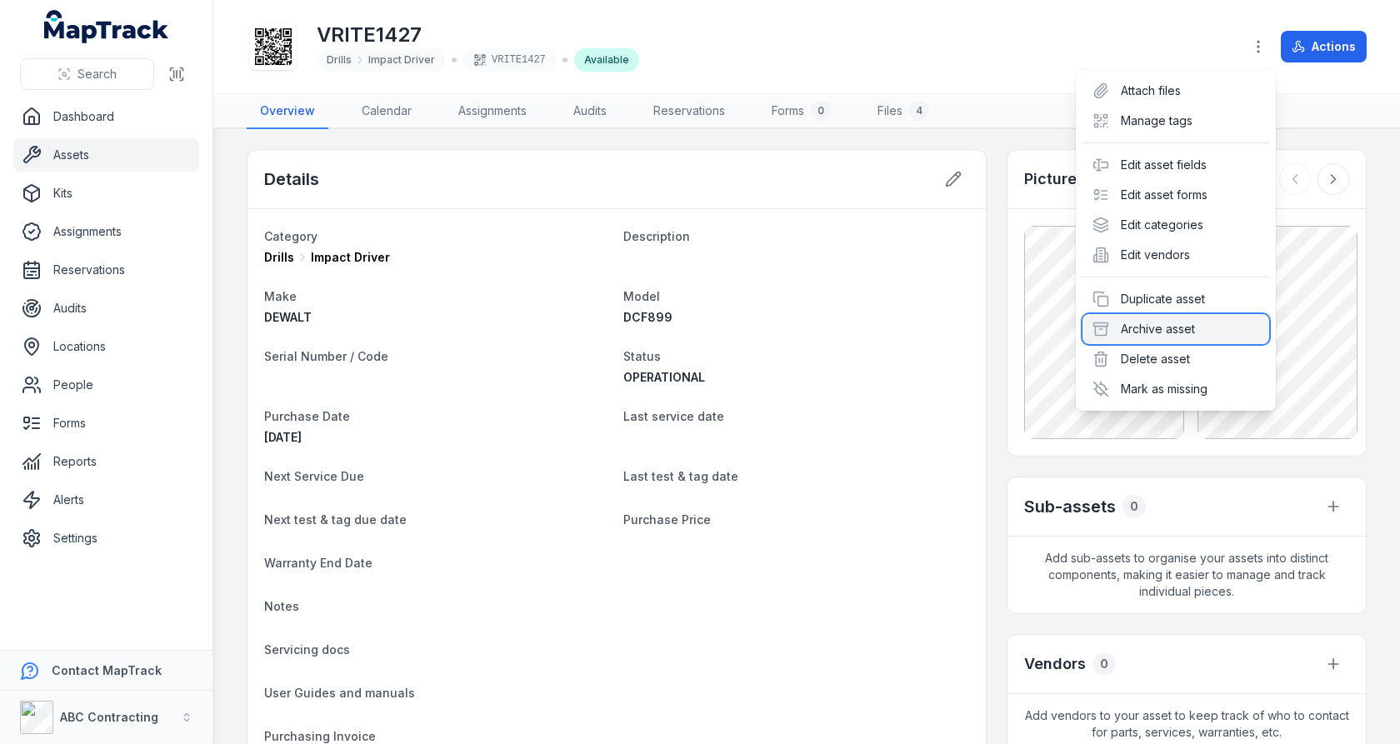
click at [1140, 322] on div "Archive asset" at bounding box center [1176, 329] width 187 height 30
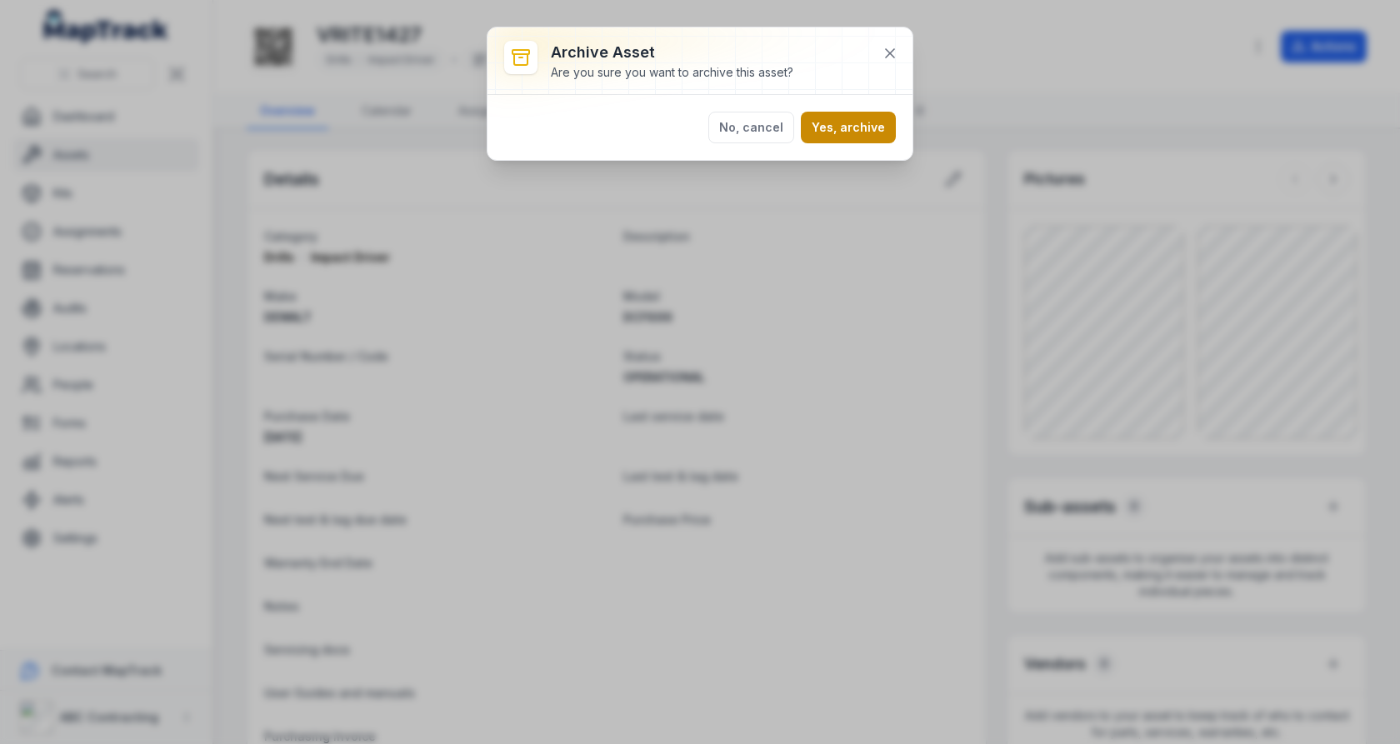
click at [868, 135] on button "Yes, archive" at bounding box center [848, 128] width 95 height 32
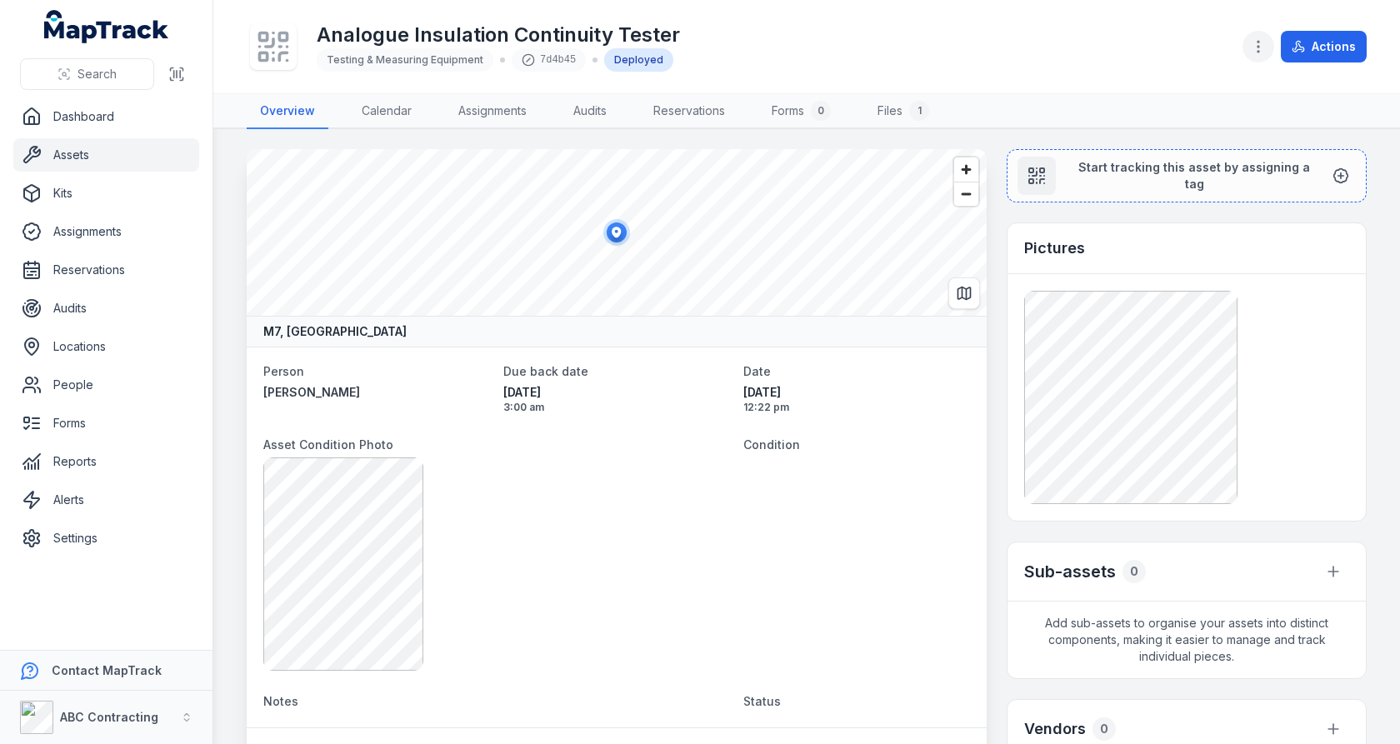
click at [1267, 38] on icon "button" at bounding box center [1258, 46] width 17 height 17
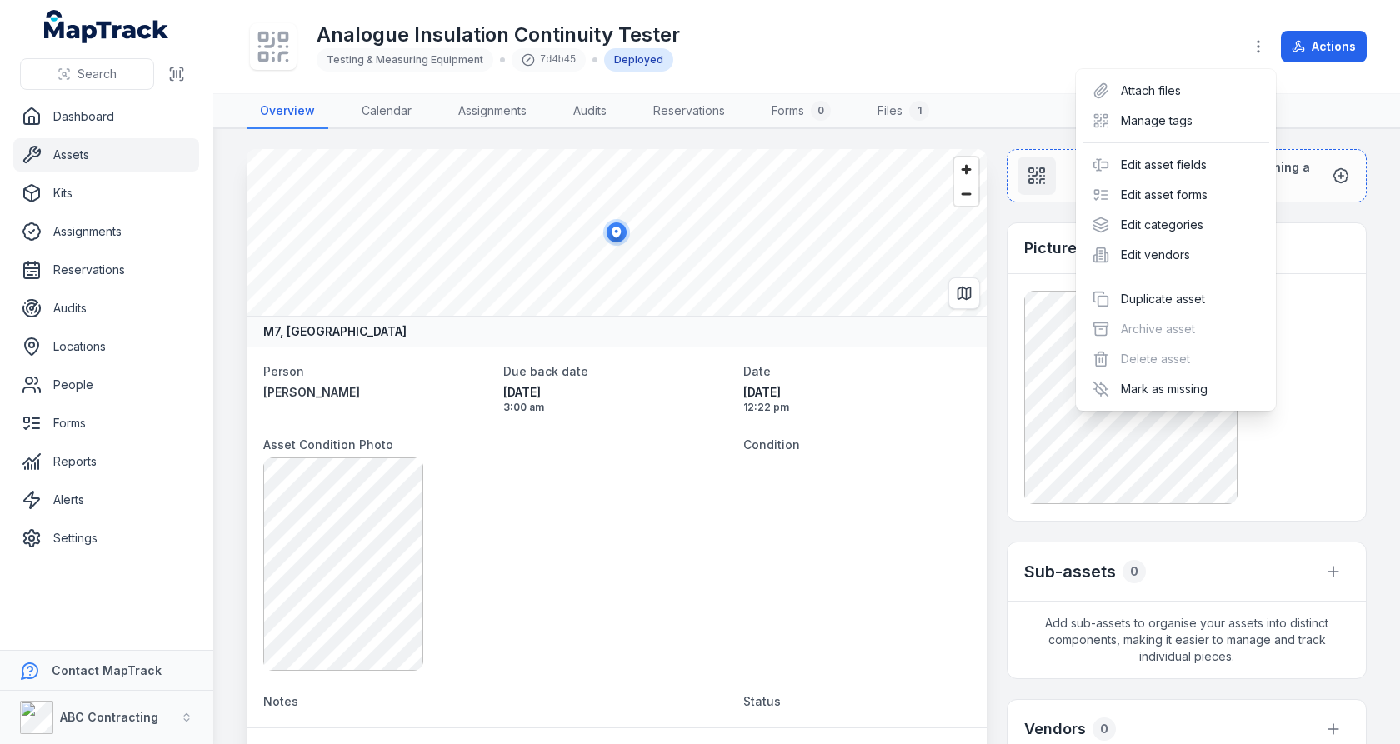
click at [1298, 49] on div "Actions" at bounding box center [1305, 47] width 124 height 32
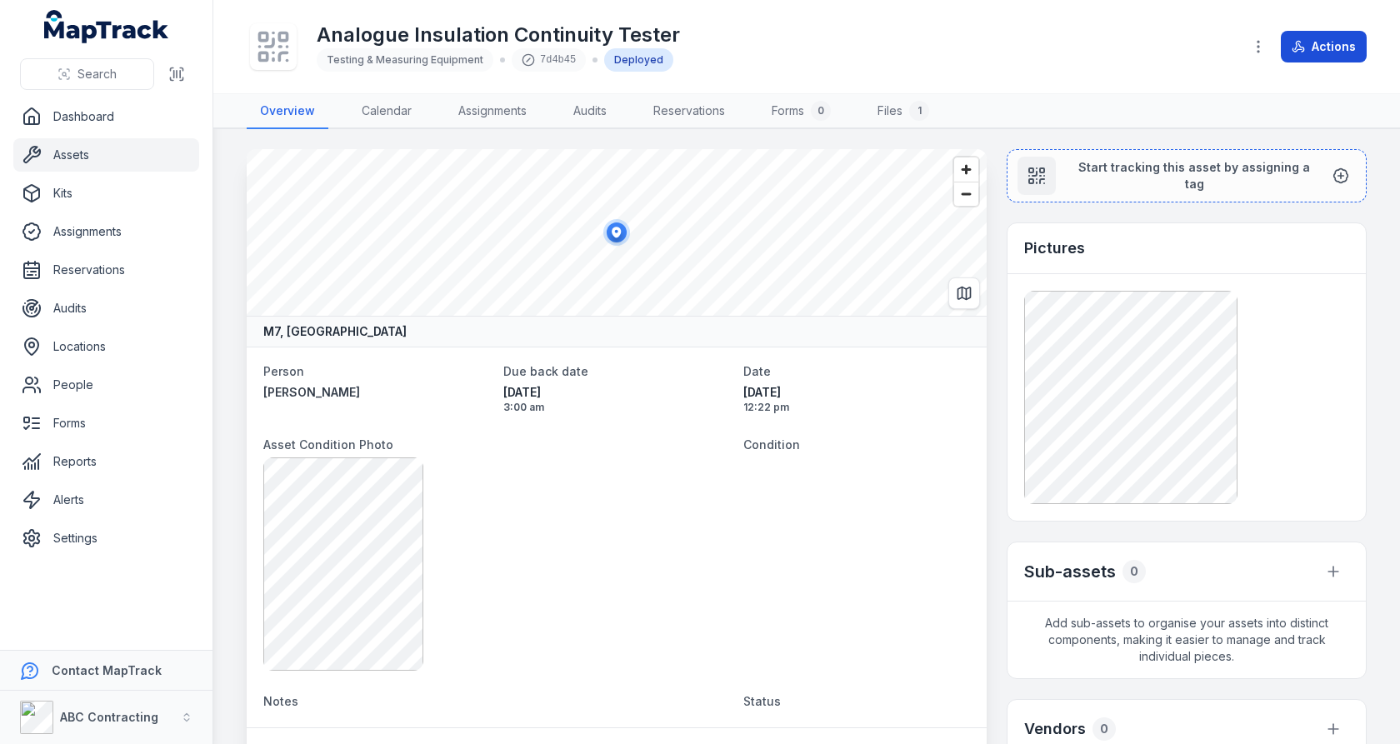
click at [1298, 49] on icon at bounding box center [1298, 46] width 13 height 13
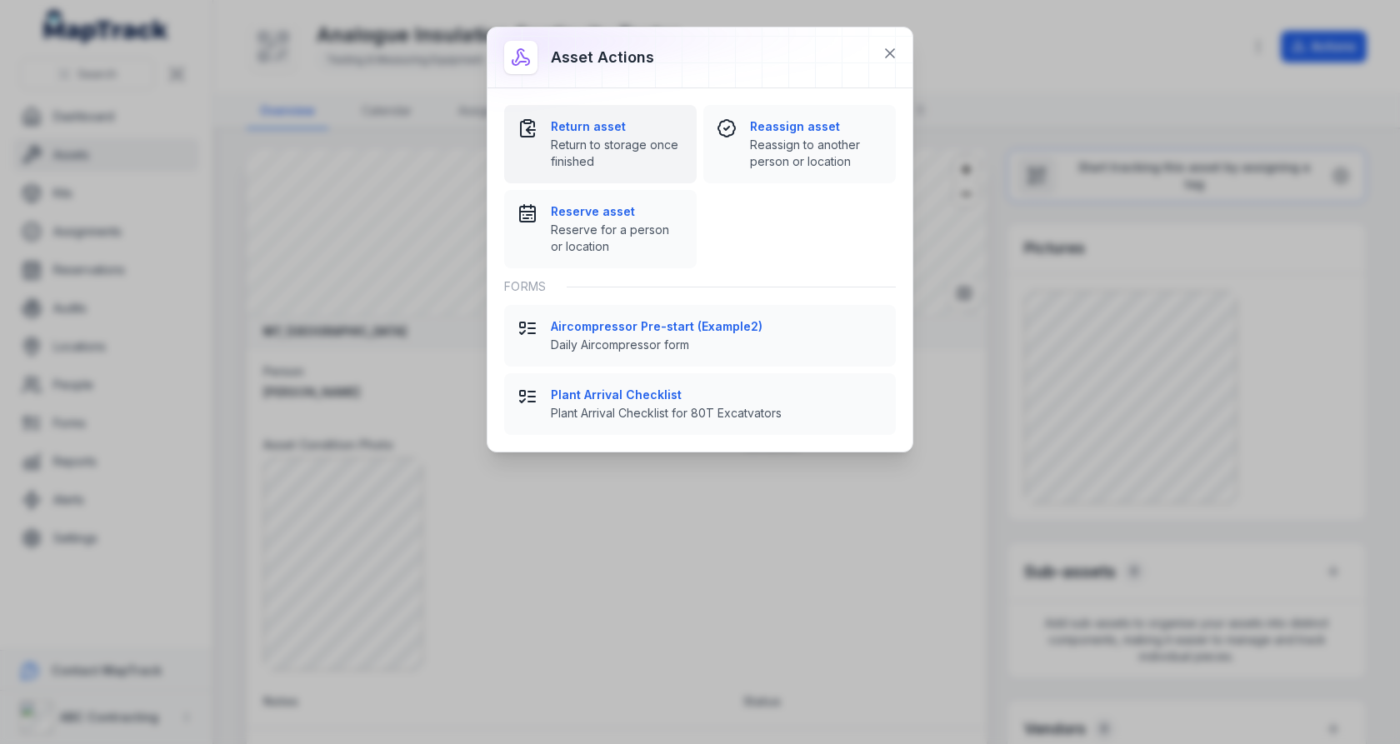
click at [640, 154] on span "Return to storage once finished" at bounding box center [617, 153] width 133 height 33
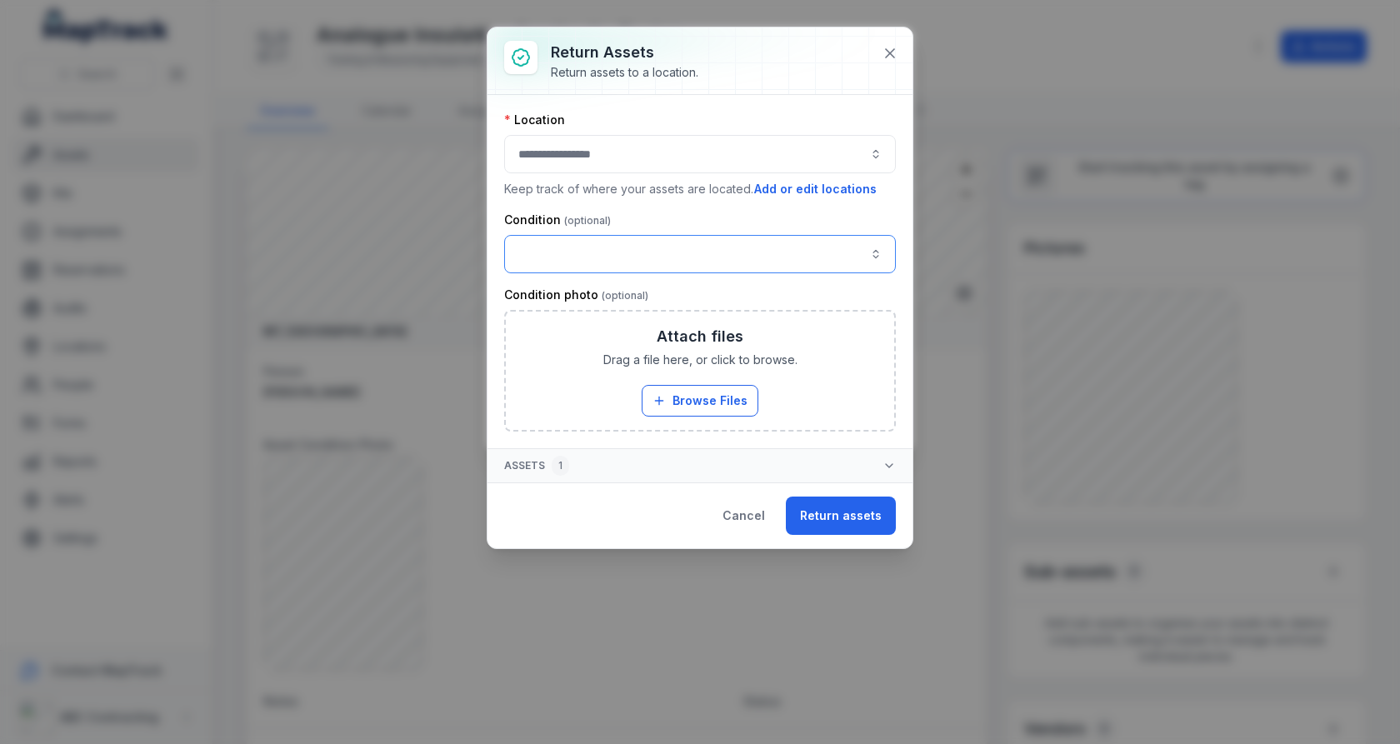
click at [712, 247] on button "button" at bounding box center [700, 254] width 392 height 38
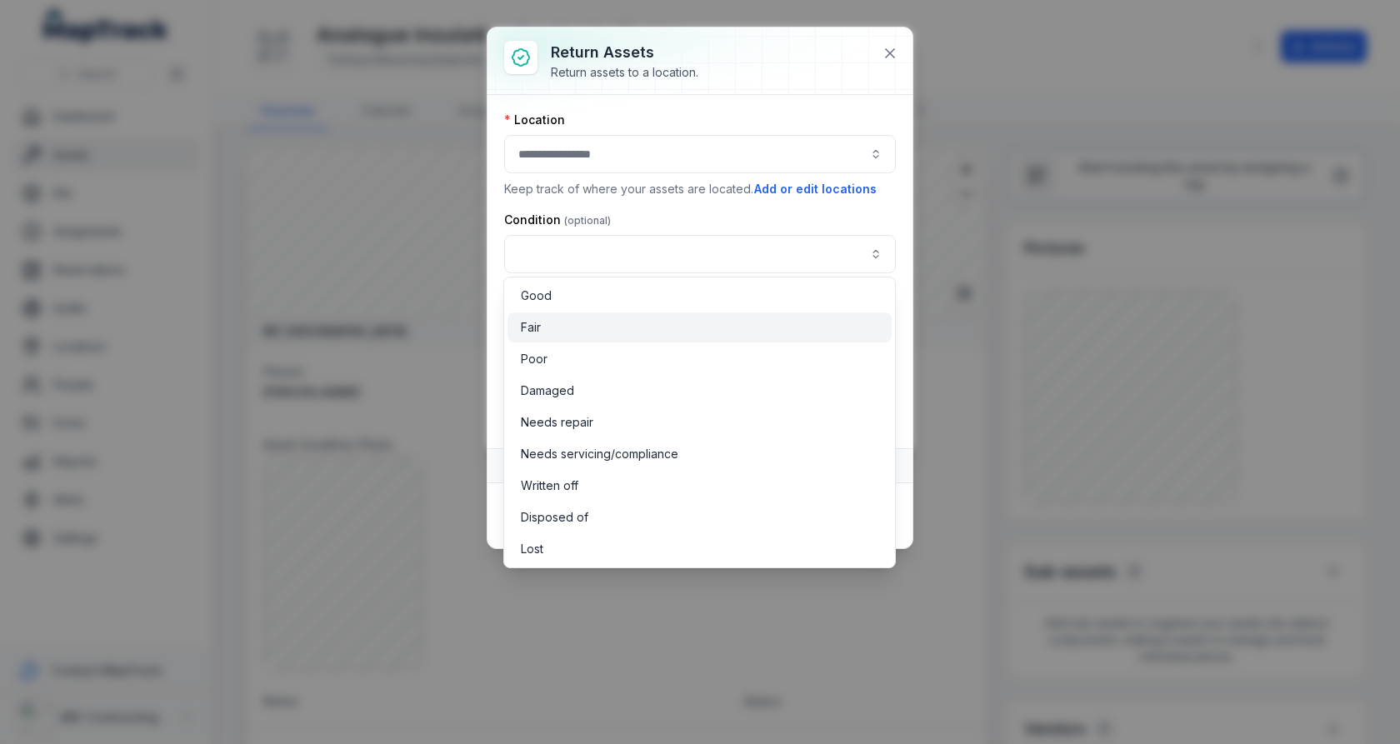
click at [699, 332] on div "Fair" at bounding box center [700, 327] width 358 height 17
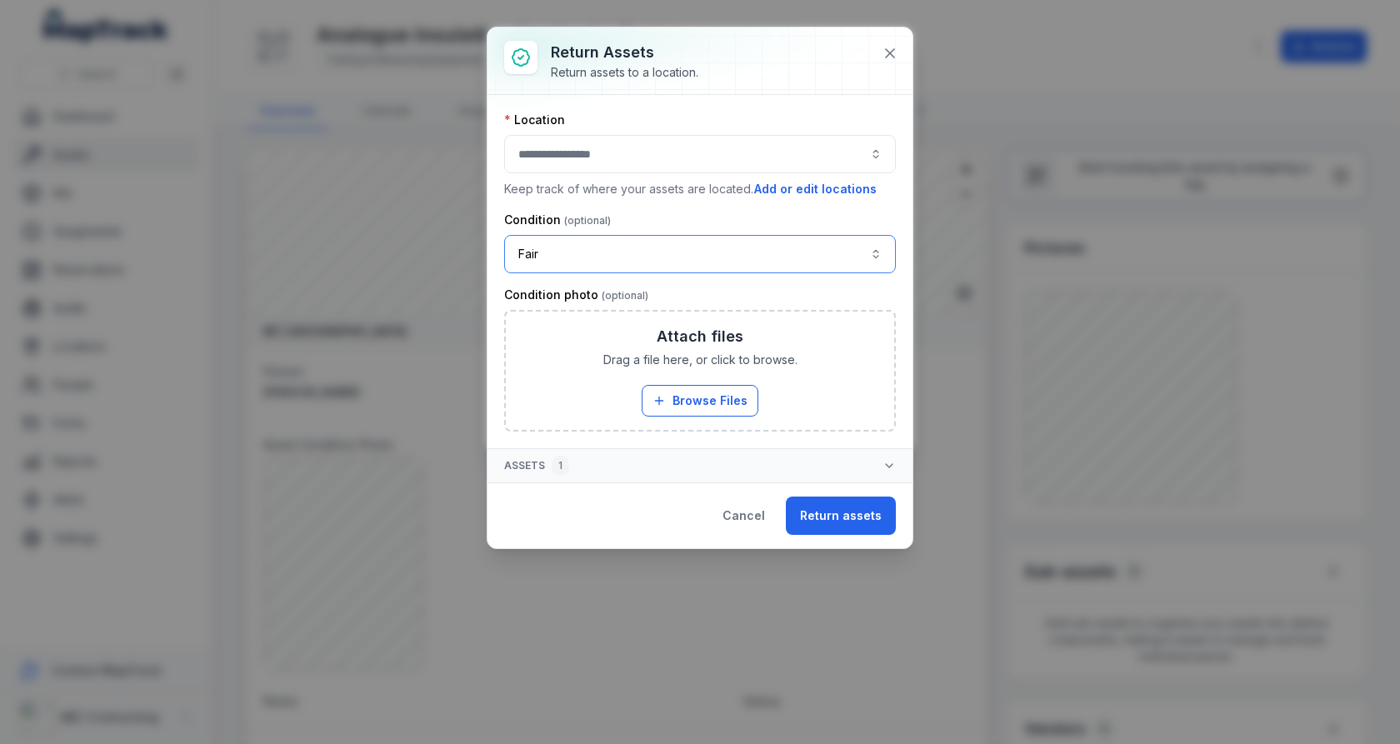
click at [734, 163] on button "button" at bounding box center [700, 154] width 392 height 38
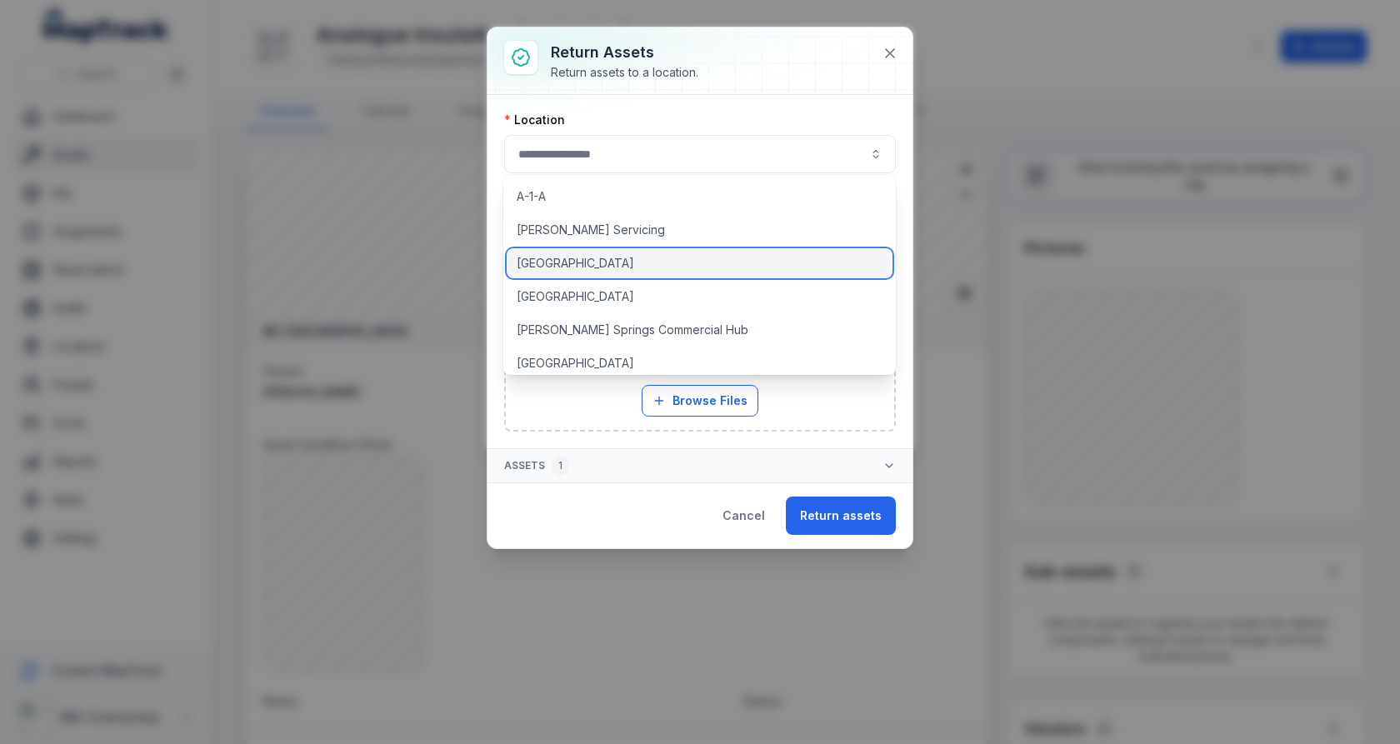
click at [682, 262] on div "Adelaide Corporate Plaza" at bounding box center [700, 263] width 386 height 30
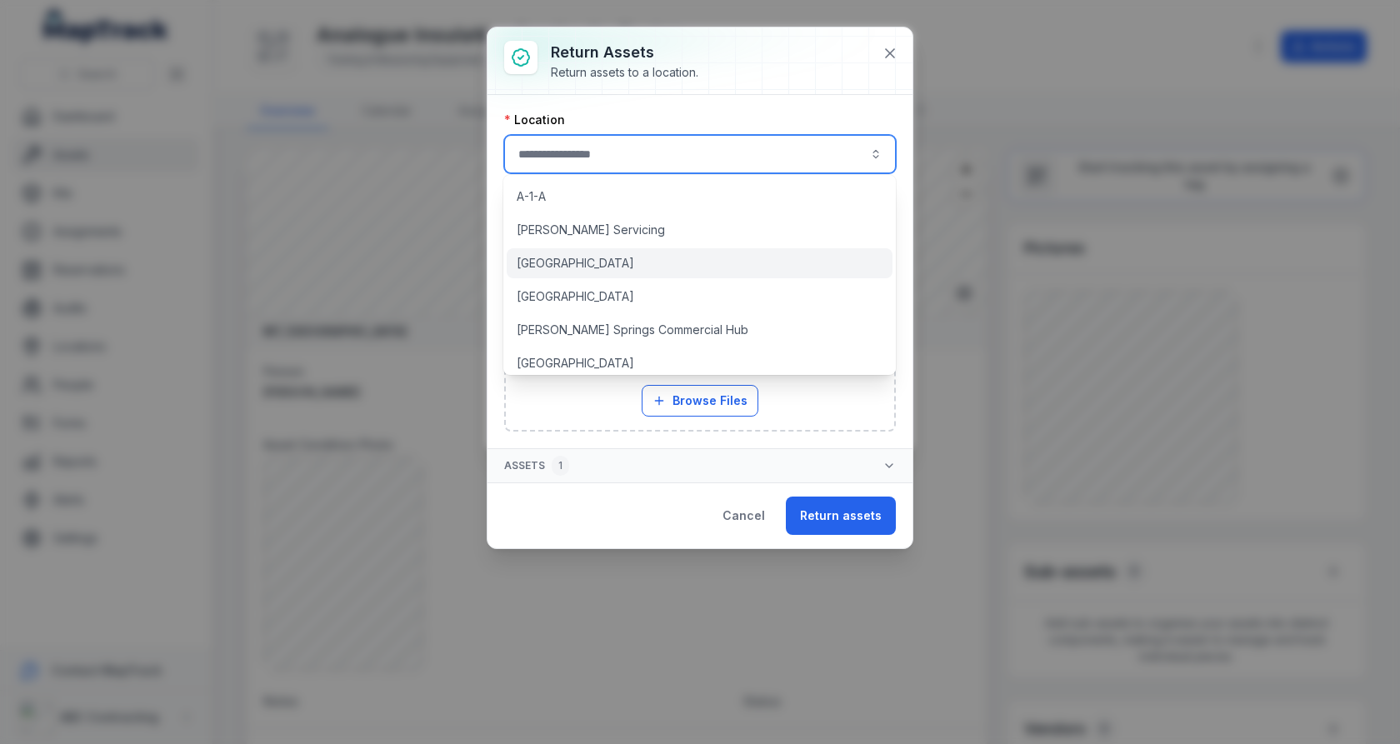
type input "**********"
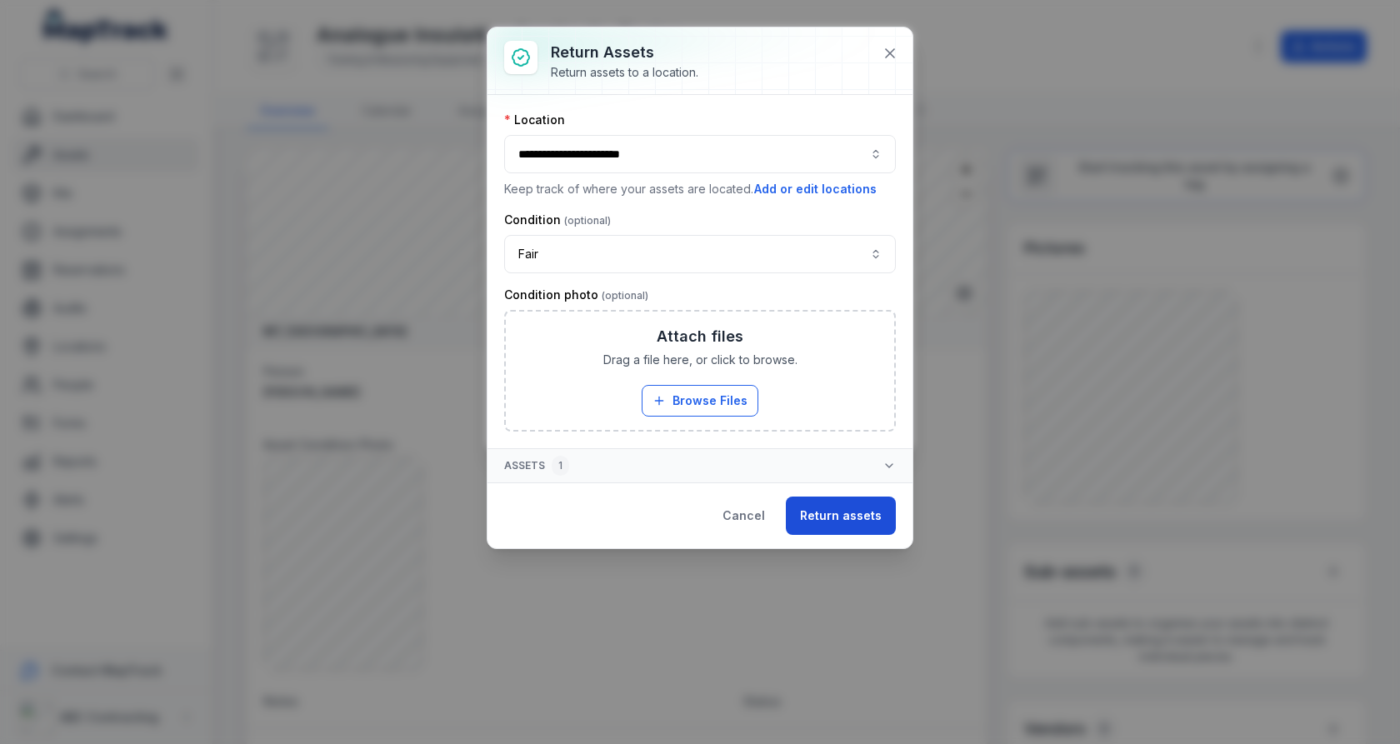
click at [819, 508] on button "Return assets" at bounding box center [841, 516] width 110 height 38
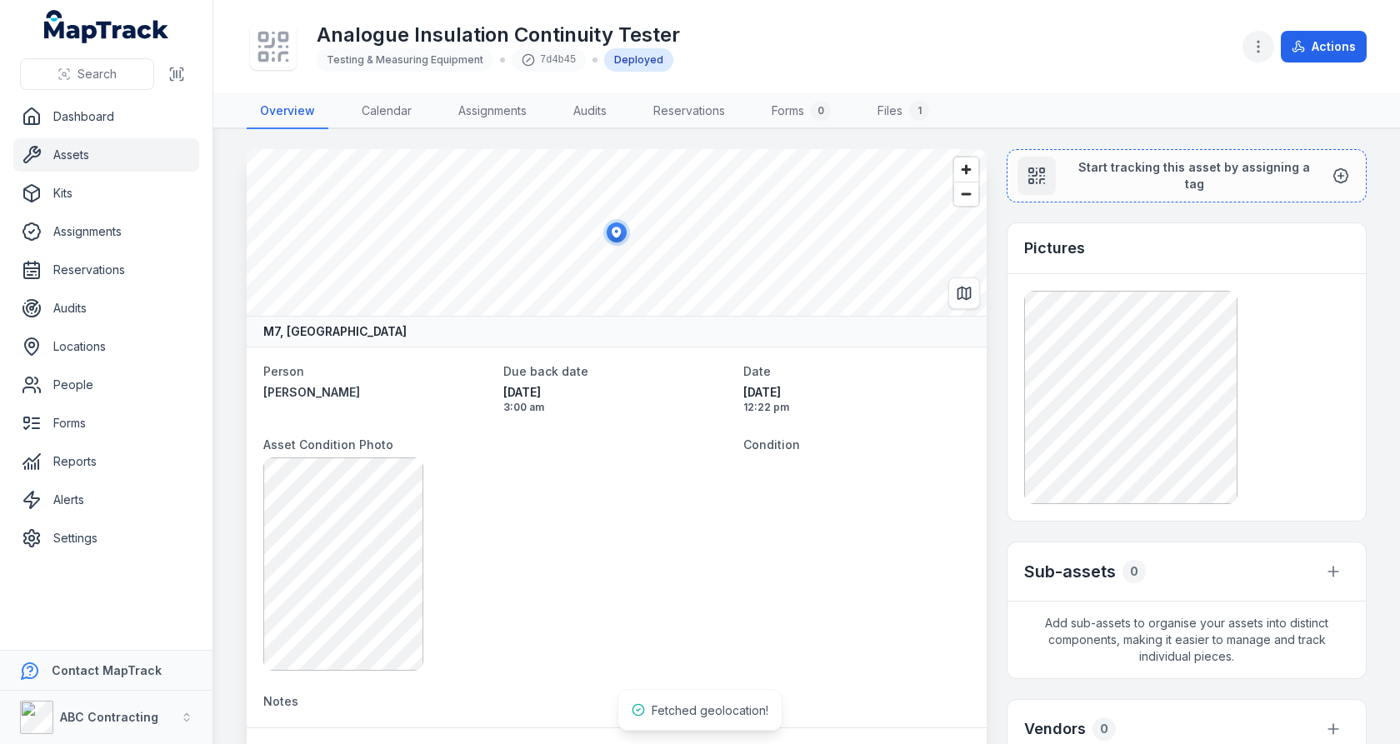
click at [1267, 54] on icon "button" at bounding box center [1258, 46] width 17 height 17
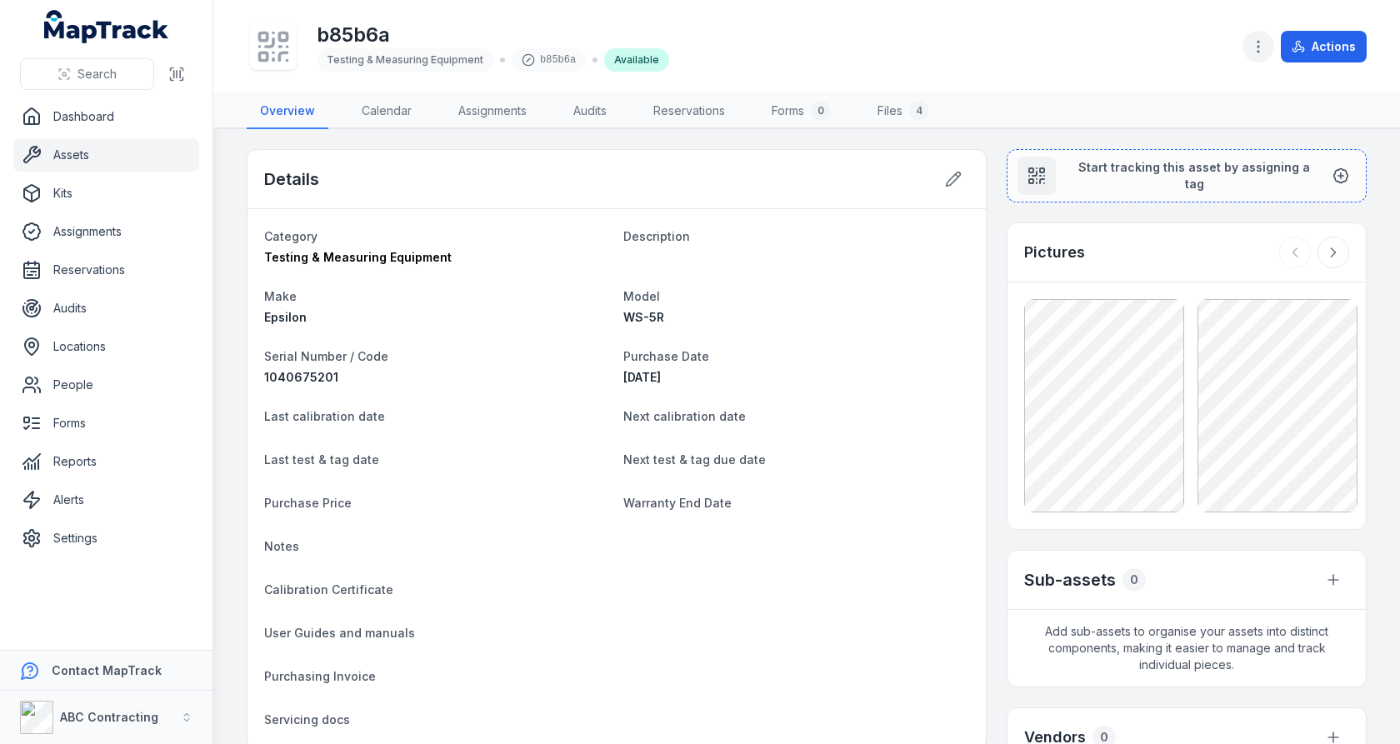
click at [1250, 58] on button "button" at bounding box center [1259, 47] width 32 height 32
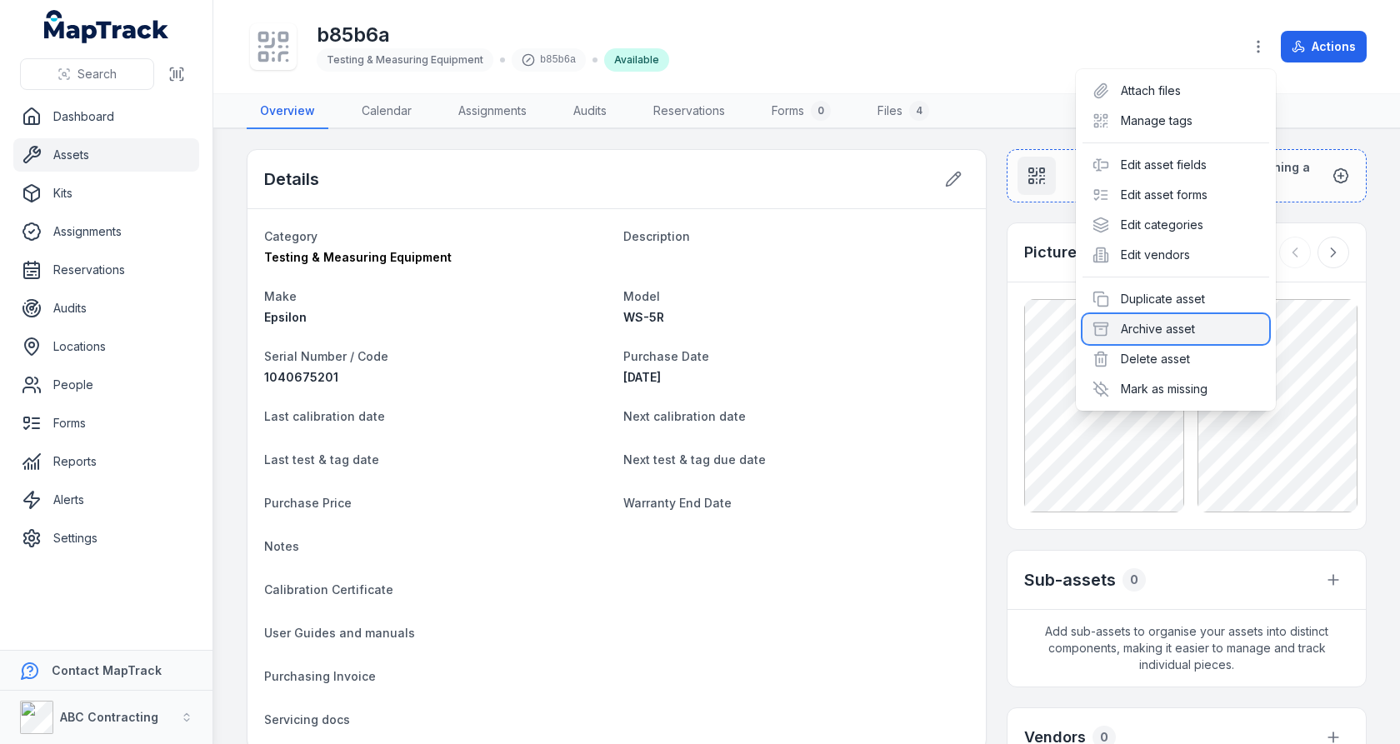
click at [1157, 333] on div "Archive asset" at bounding box center [1176, 329] width 187 height 30
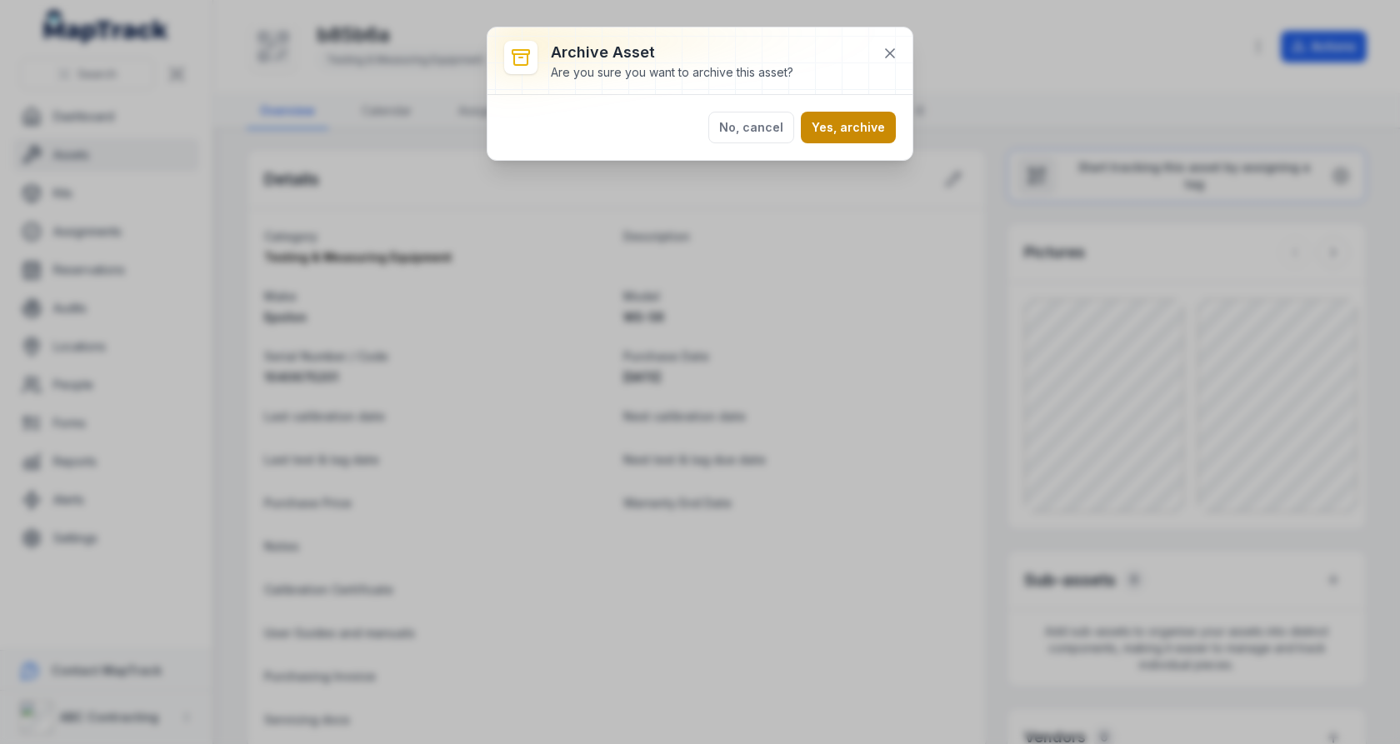
click at [873, 129] on button "Yes, archive" at bounding box center [848, 128] width 95 height 32
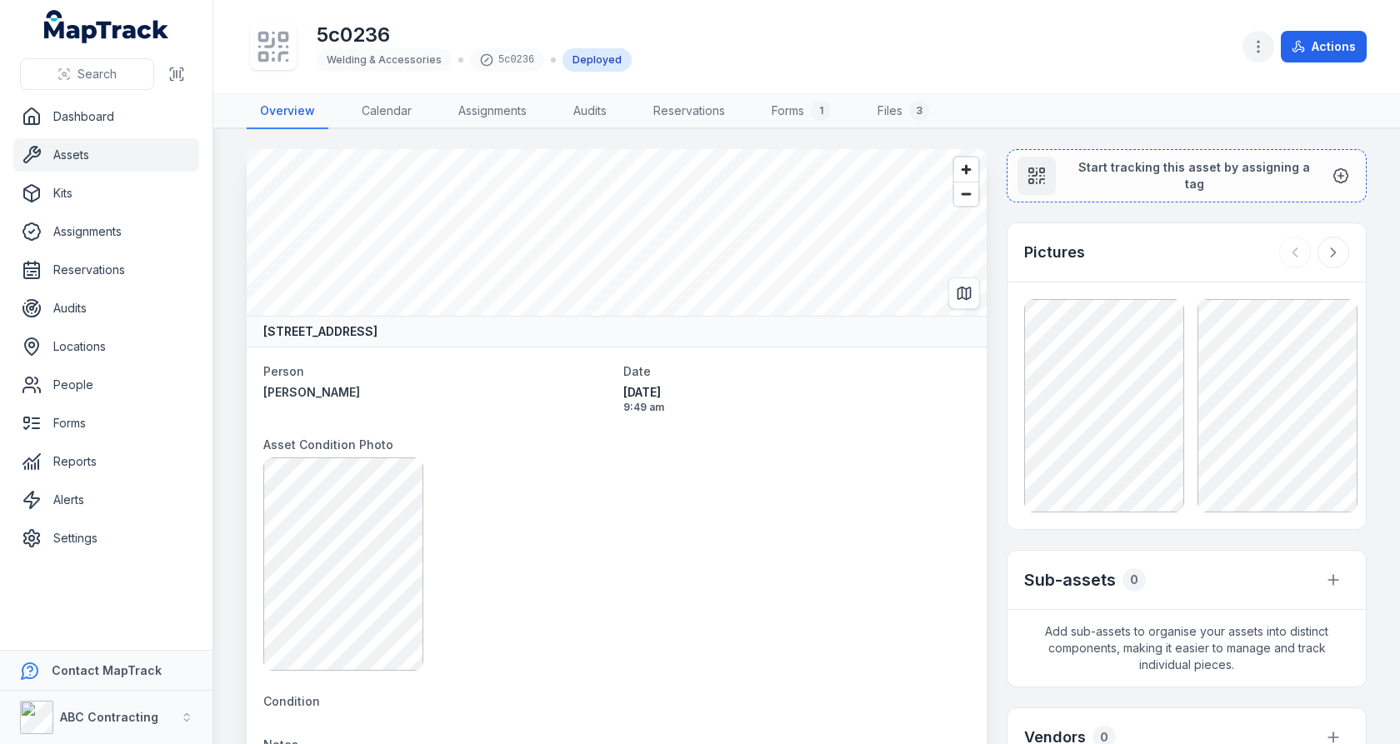
click at [1259, 46] on circle "button" at bounding box center [1259, 47] width 2 height 2
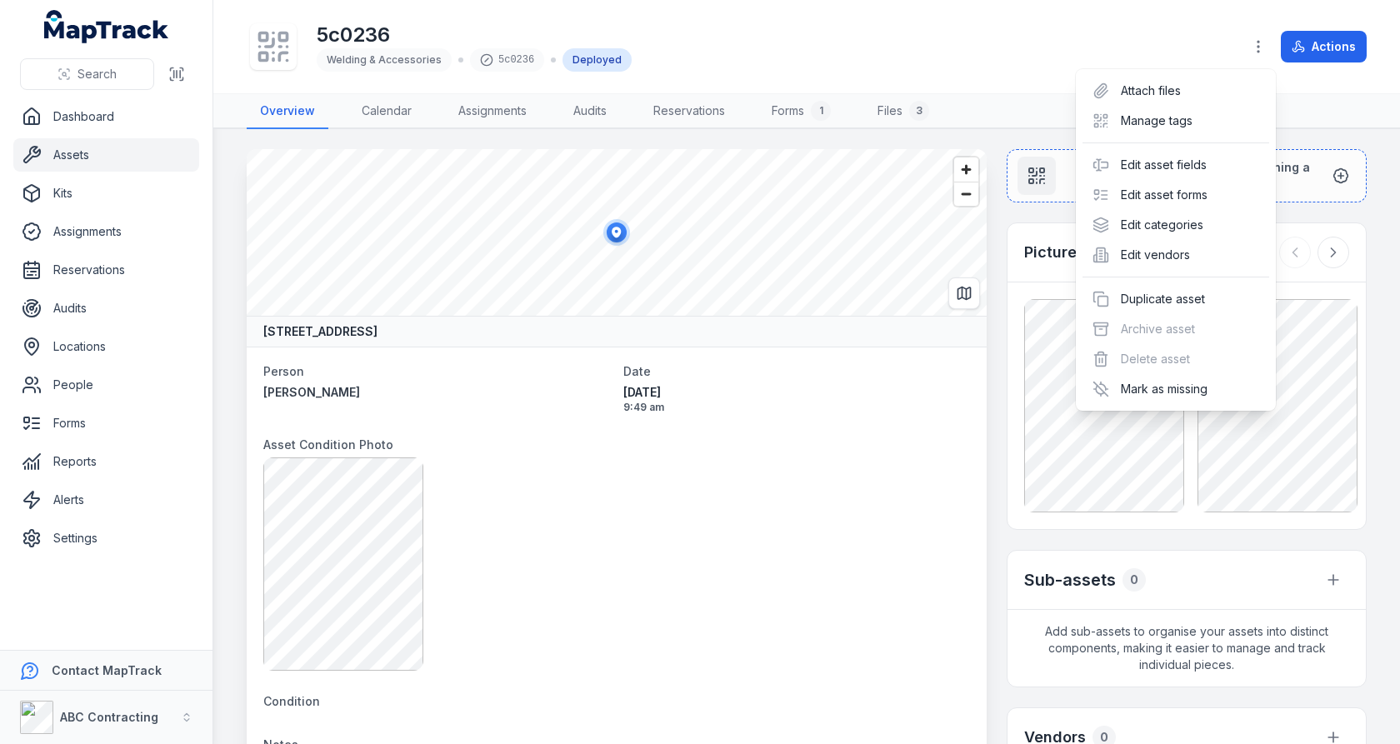
click at [1326, 51] on div "Actions" at bounding box center [1305, 47] width 124 height 32
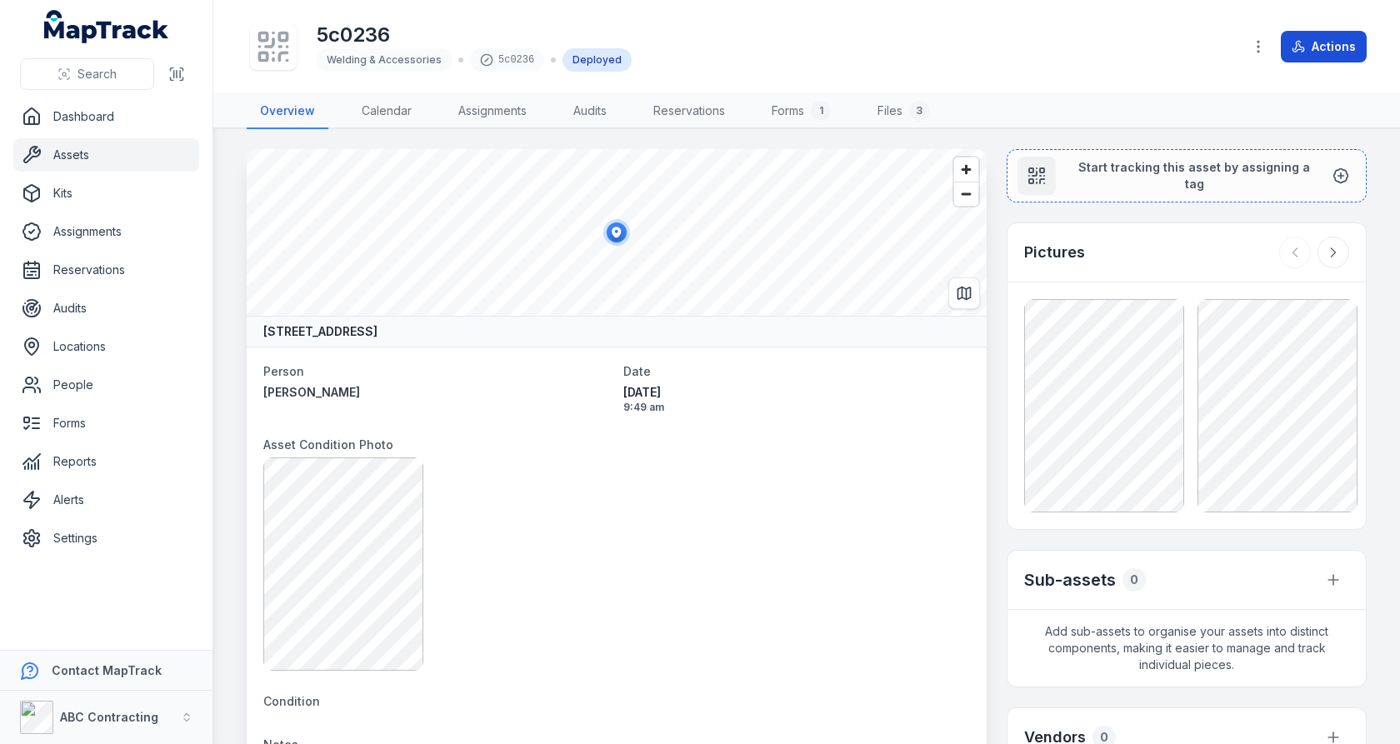
click at [1332, 46] on button "Actions" at bounding box center [1324, 47] width 86 height 32
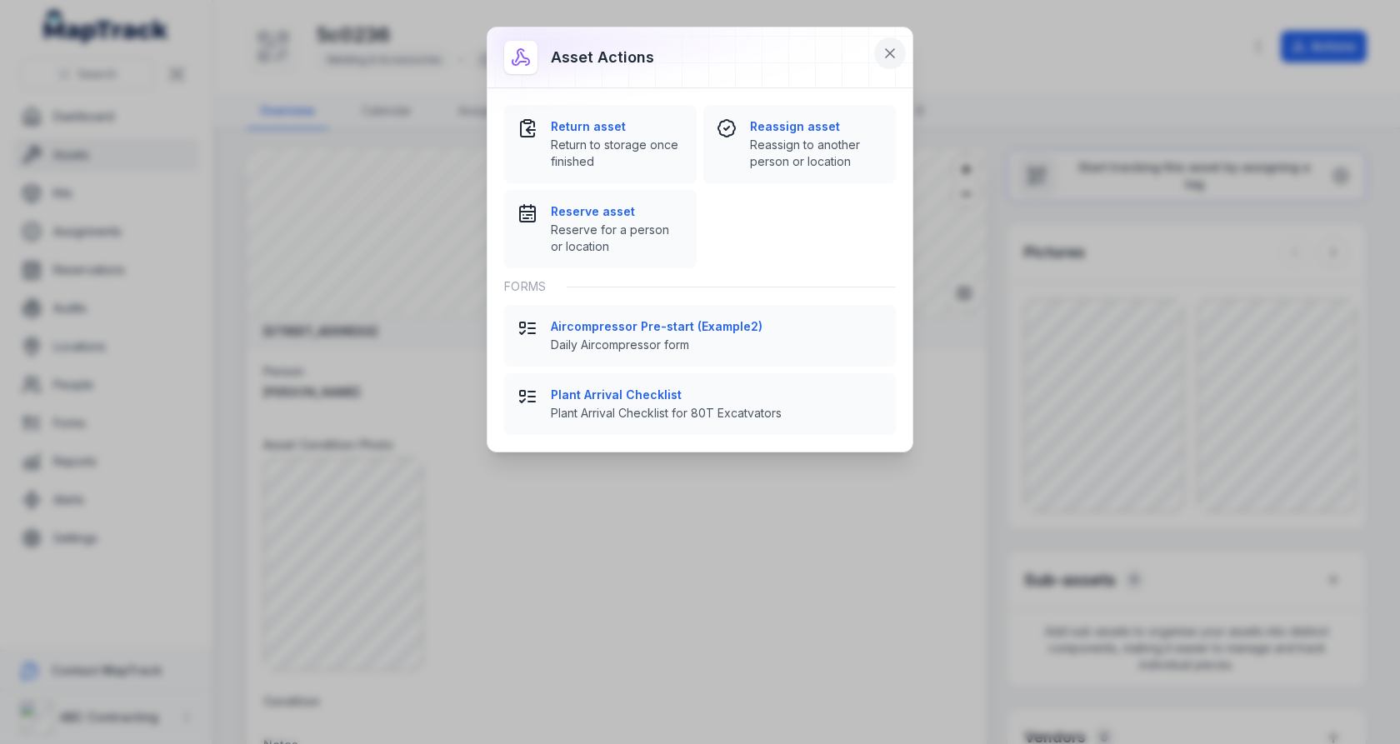
click at [891, 40] on button at bounding box center [890, 54] width 32 height 32
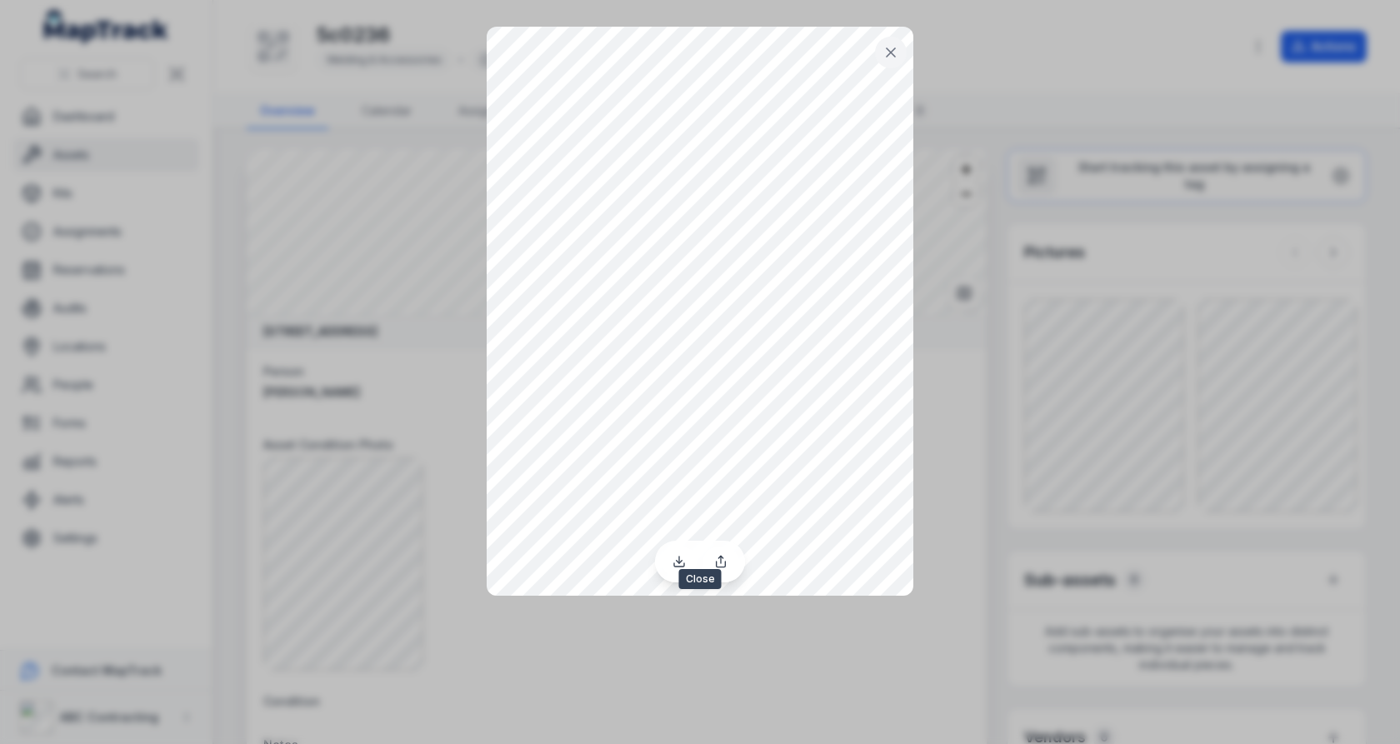
click at [899, 59] on icon at bounding box center [891, 52] width 17 height 17
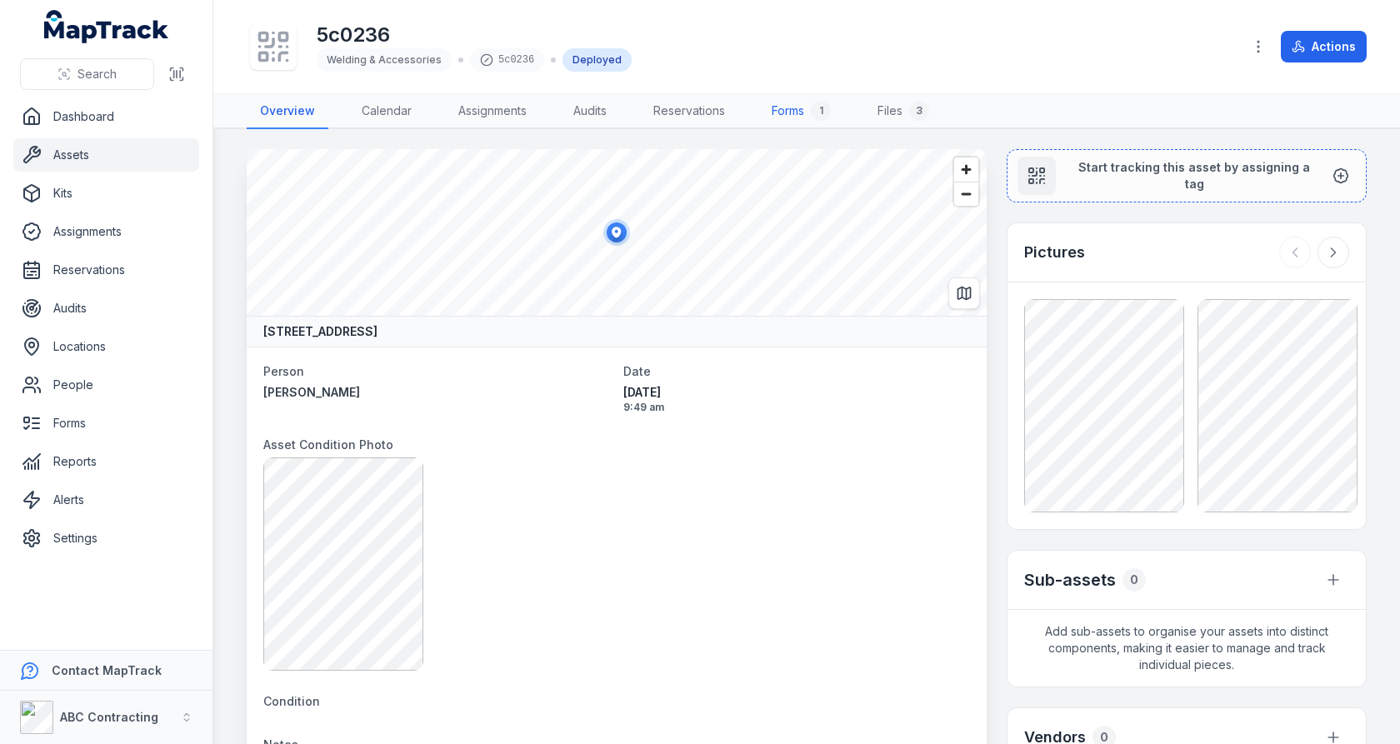
click at [774, 115] on link "Forms 1" at bounding box center [802, 111] width 86 height 35
click at [910, 113] on link "Files 3" at bounding box center [903, 111] width 78 height 35
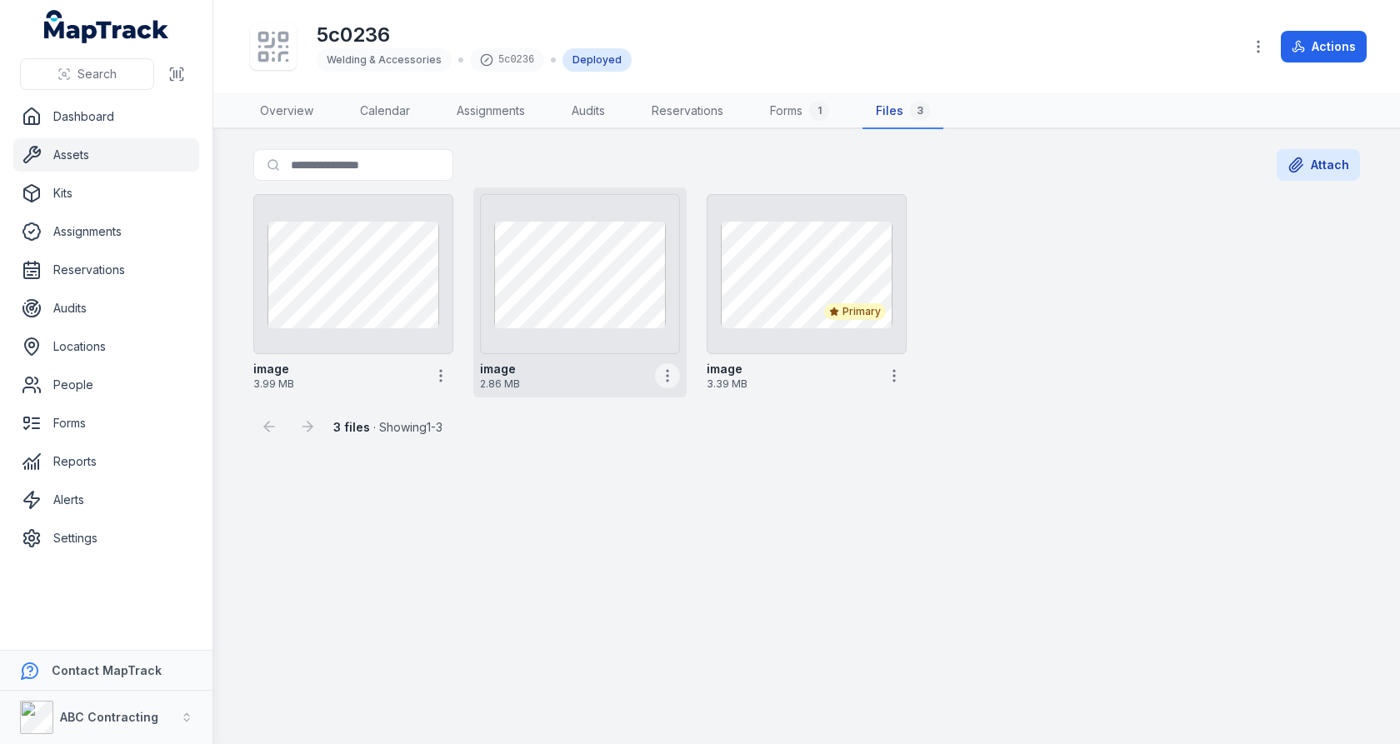
click at [666, 383] on button "button" at bounding box center [667, 375] width 25 height 25
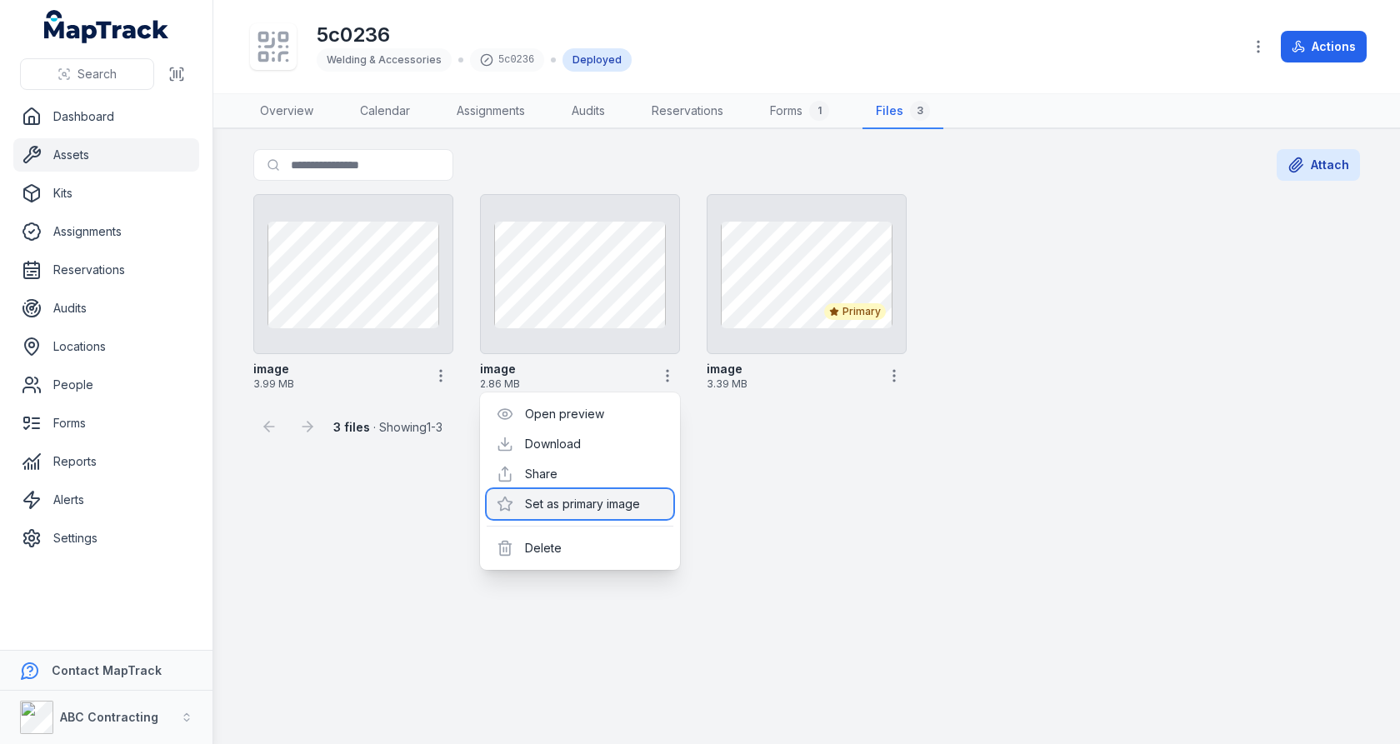
click at [585, 498] on div "Set as primary image" at bounding box center [580, 504] width 187 height 30
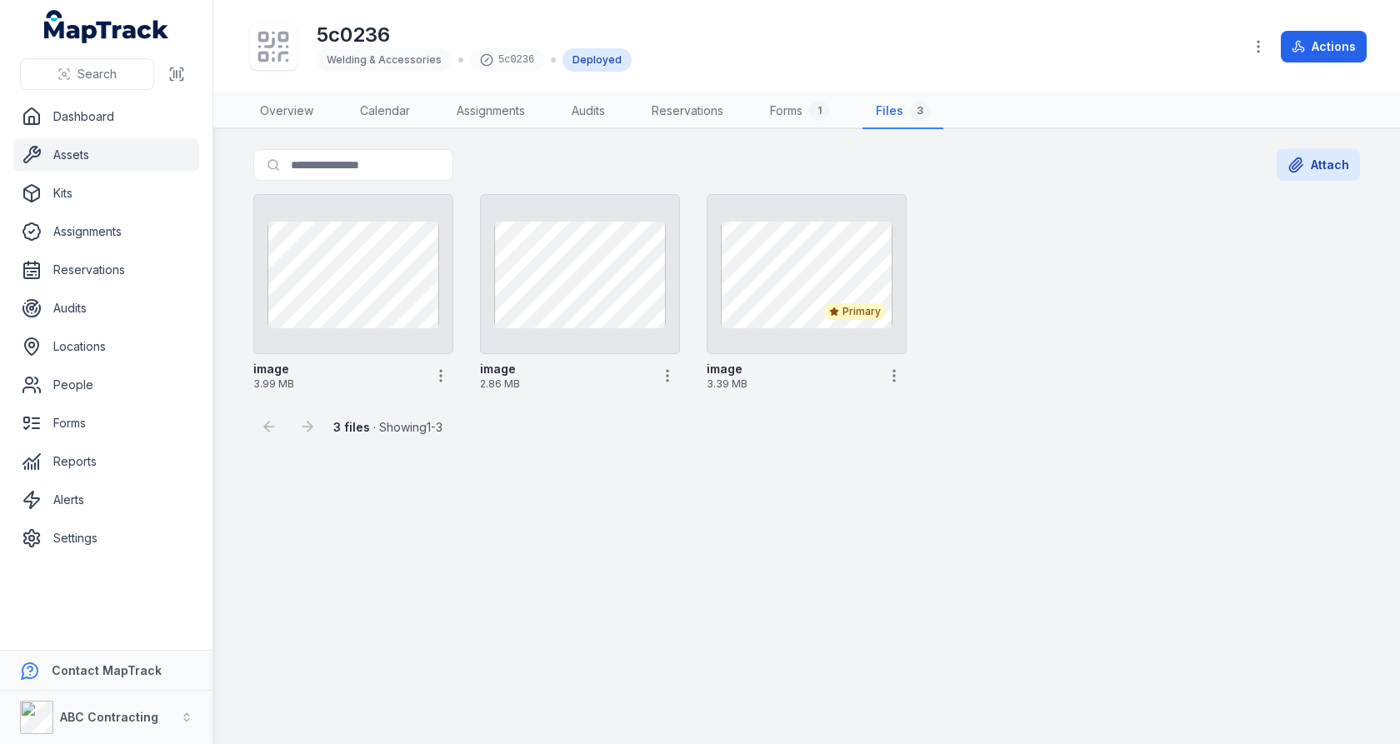
click at [796, 487] on main "Search for files Attach image 3.99 MB image 2.86 MB Primary image 3.39 MB 3 fil…" at bounding box center [806, 436] width 1187 height 615
